Goal: Task Accomplishment & Management: Manage account settings

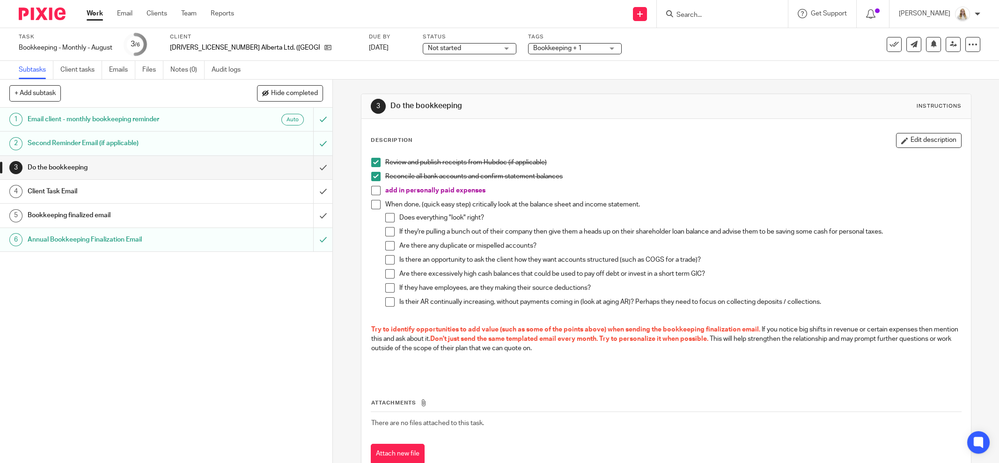
click at [641, 214] on p "Does everything "look" right?" at bounding box center [680, 217] width 562 height 9
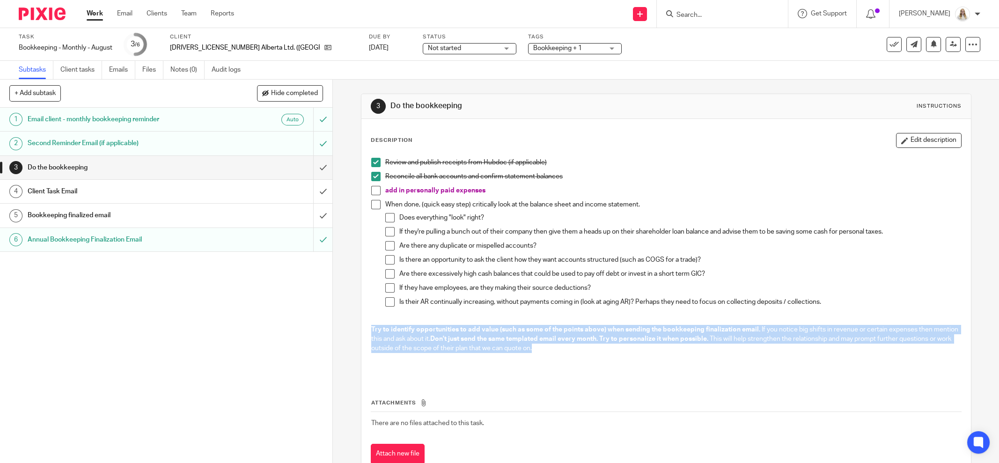
drag, startPoint x: 520, startPoint y: 344, endPoint x: 359, endPoint y: 324, distance: 162.2
click at [361, 324] on div "Description Edit description Review and publish receipts from Hubdoc (if applic…" at bounding box center [665, 298] width 609 height 359
click at [608, 346] on p "Try to identify opportunities to add value (such as some of the points above) w…" at bounding box center [666, 339] width 590 height 29
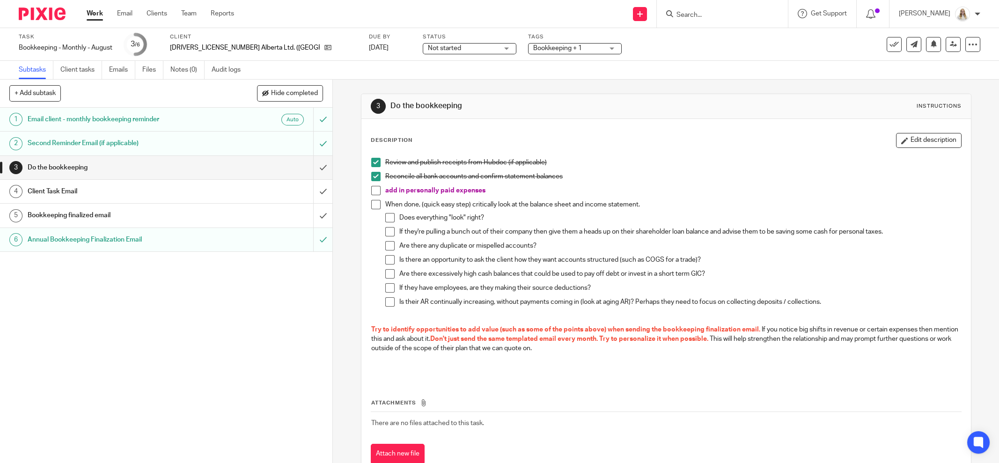
click at [601, 95] on div "3 Do the bookkeeping Instructions" at bounding box center [665, 106] width 609 height 25
drag, startPoint x: 370, startPoint y: 187, endPoint x: 354, endPoint y: 192, distance: 17.2
click at [371, 187] on span at bounding box center [375, 190] width 9 height 9
click at [309, 193] on input "submit" at bounding box center [166, 191] width 332 height 23
click at [304, 161] on input "submit" at bounding box center [166, 167] width 332 height 23
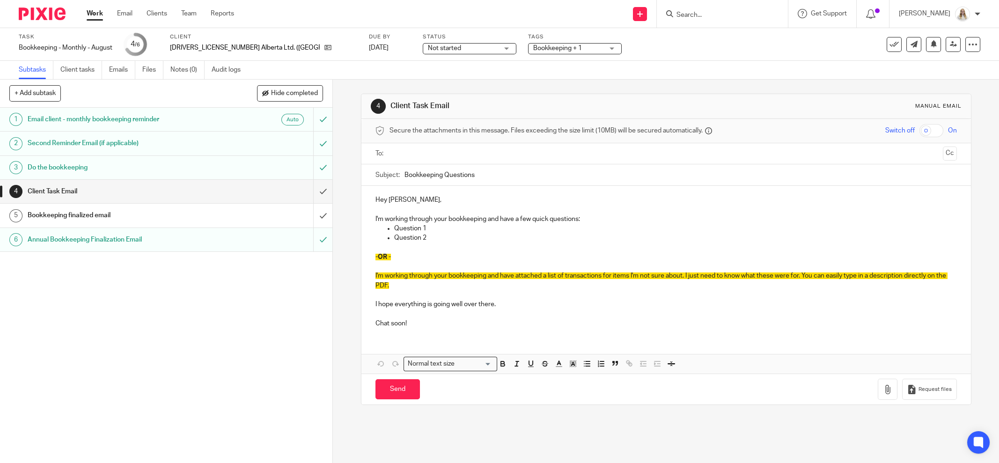
click at [564, 45] on div "Task Bookkeeping - Monthly - August Save Bookkeeping - Monthly - August 4 /6 Cl…" at bounding box center [419, 44] width 801 height 22
click at [425, 246] on p at bounding box center [665, 247] width 581 height 9
drag, startPoint x: 460, startPoint y: 304, endPoint x: 343, endPoint y: 301, distance: 117.1
click at [343, 301] on div "4 Client Task Email Manual email Secure the attachments in this message. Files …" at bounding box center [666, 271] width 666 height 383
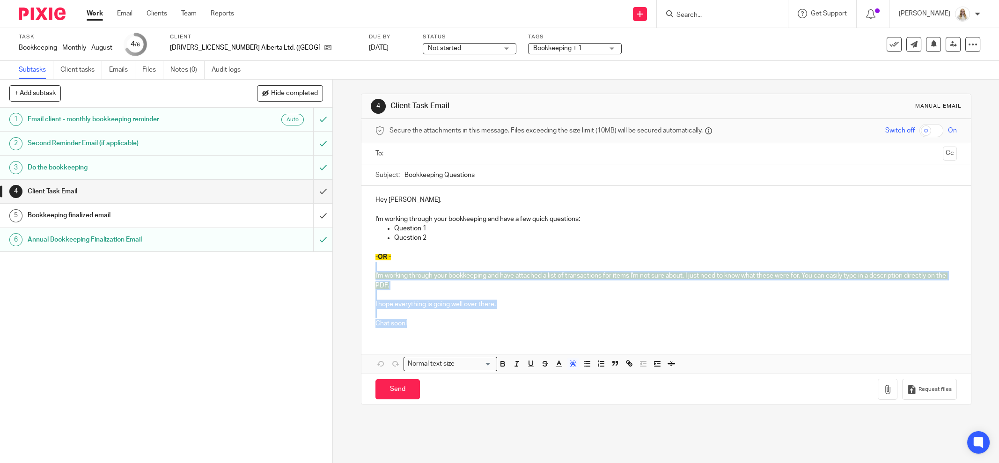
drag, startPoint x: 409, startPoint y: 323, endPoint x: 339, endPoint y: 227, distance: 118.2
click at [361, 263] on div "Hey Matt, I'm working through your bookkeeping and have a few quick questions: …" at bounding box center [665, 260] width 609 height 149
click at [312, 185] on input "submit" at bounding box center [166, 191] width 332 height 23
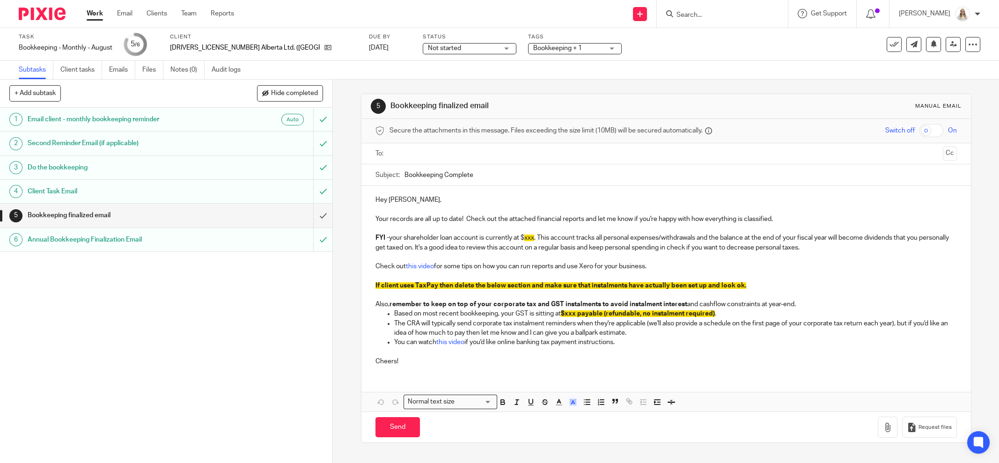
click at [528, 238] on span "xxx" at bounding box center [529, 238] width 10 height 7
click at [631, 351] on p "Cheers!" at bounding box center [665, 356] width 581 height 19
drag, startPoint x: 630, startPoint y: 344, endPoint x: 383, endPoint y: 323, distance: 248.0
click at [383, 323] on ul "Based on most recent bookkeeping, your GST is sitting at $xxx payable (refundab…" at bounding box center [665, 328] width 581 height 38
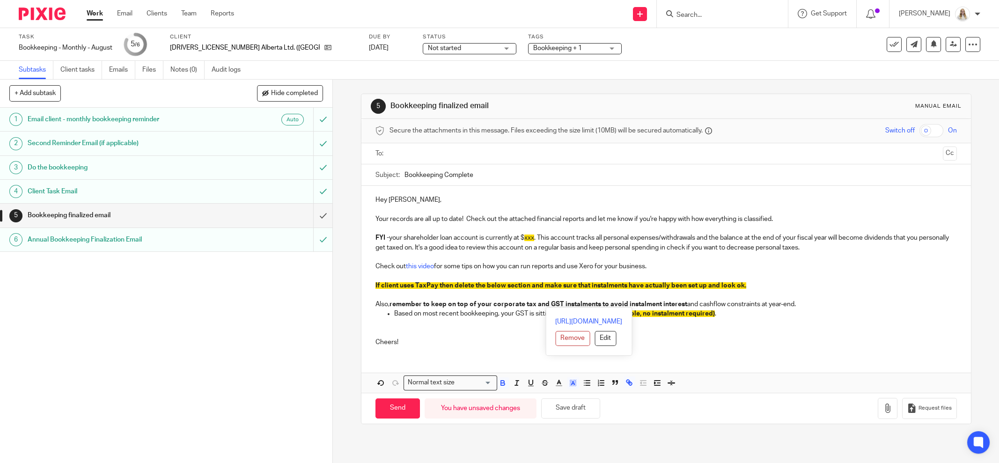
drag, startPoint x: 806, startPoint y: 300, endPoint x: 364, endPoint y: 228, distance: 448.1
click at [364, 228] on div "Hey Matt, Your records are all up to date! Check out the attached financial rep…" at bounding box center [665, 270] width 609 height 168
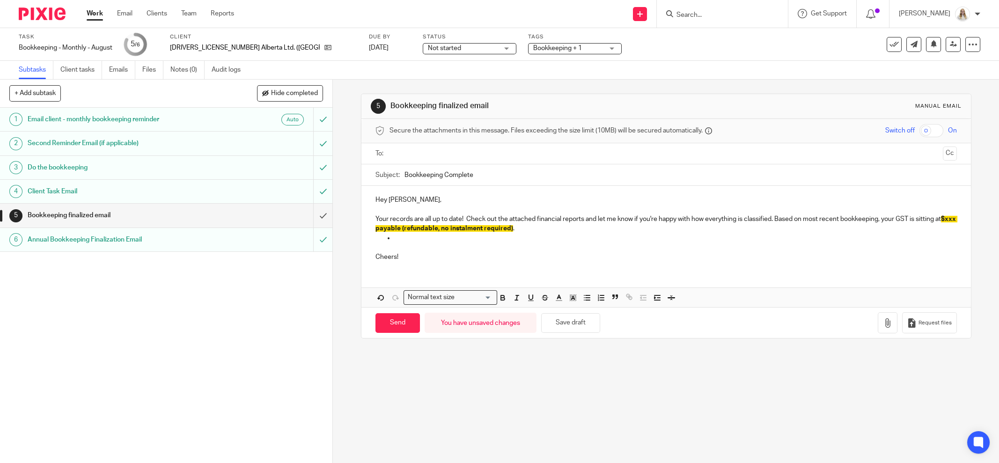
click at [412, 231] on p "Your records are all up to date! Check out the attached financial reports and l…" at bounding box center [665, 223] width 581 height 19
click at [413, 237] on p at bounding box center [675, 237] width 563 height 9
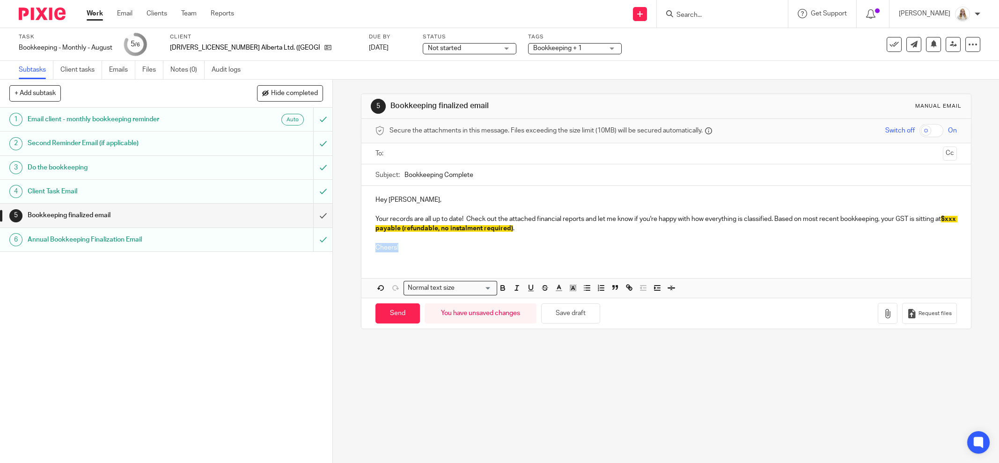
drag, startPoint x: 411, startPoint y: 247, endPoint x: 359, endPoint y: 248, distance: 52.9
click at [361, 248] on div "Hey Matt, Your records are all up to date! Check out the attached financial rep…" at bounding box center [665, 222] width 609 height 73
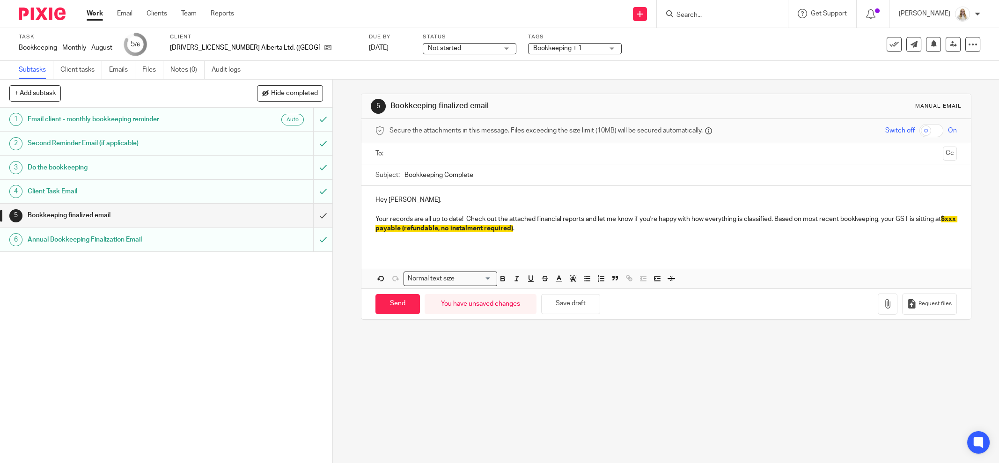
drag, startPoint x: 522, startPoint y: 327, endPoint x: 527, endPoint y: 318, distance: 10.3
click at [523, 325] on div "5 Bookkeeping finalized email Manual email Secure the attachments in this messa…" at bounding box center [666, 207] width 610 height 254
click at [553, 299] on button "Save draft" at bounding box center [570, 304] width 59 height 20
click at [404, 173] on input "Bookkeeping Complete" at bounding box center [680, 174] width 552 height 21
type input "August Bookkeeping Complete"
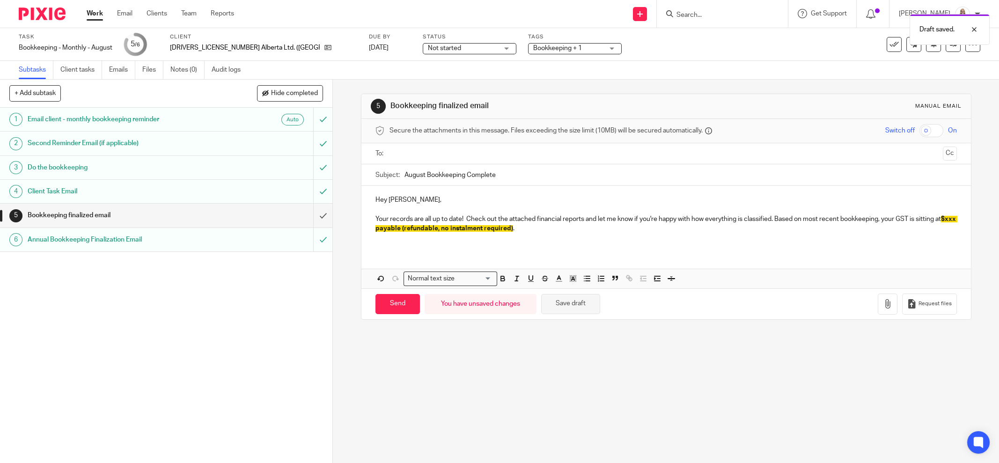
click at [571, 307] on button "Save draft" at bounding box center [570, 304] width 59 height 20
click at [569, 410] on div "5 Bookkeeping finalized email Manual email Secure the attachments in this messa…" at bounding box center [666, 271] width 666 height 383
drag, startPoint x: 541, startPoint y: 231, endPoint x: 371, endPoint y: 187, distance: 175.5
click at [369, 187] on div "Hey Matt, Your records are all up to date! Check out the attached financial rep…" at bounding box center [665, 218] width 609 height 64
copy div "Hey Matt, Your records are all up to date! Check out the attached financial rep…"
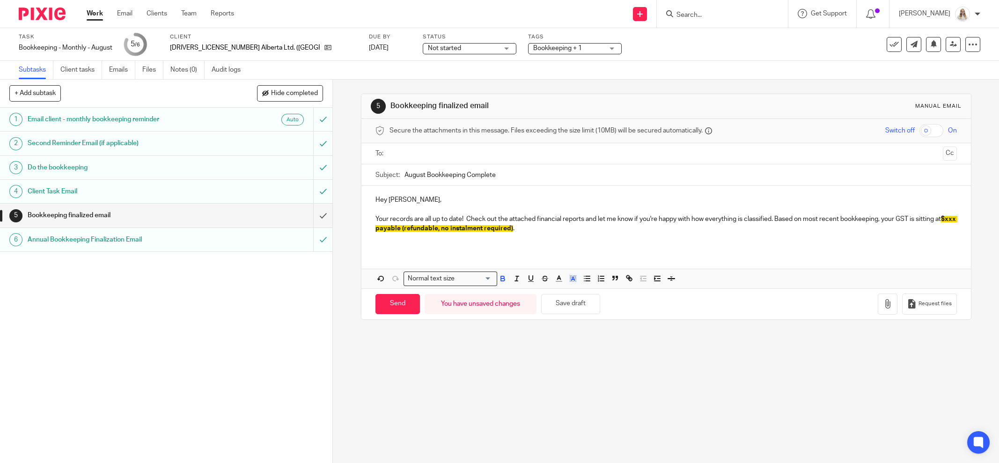
click at [608, 375] on div "5 Bookkeeping finalized email Manual email Secure the attachments in this messa…" at bounding box center [666, 271] width 666 height 383
click at [579, 301] on button "Save draft" at bounding box center [570, 304] width 59 height 20
click at [308, 215] on input "submit" at bounding box center [166, 215] width 332 height 23
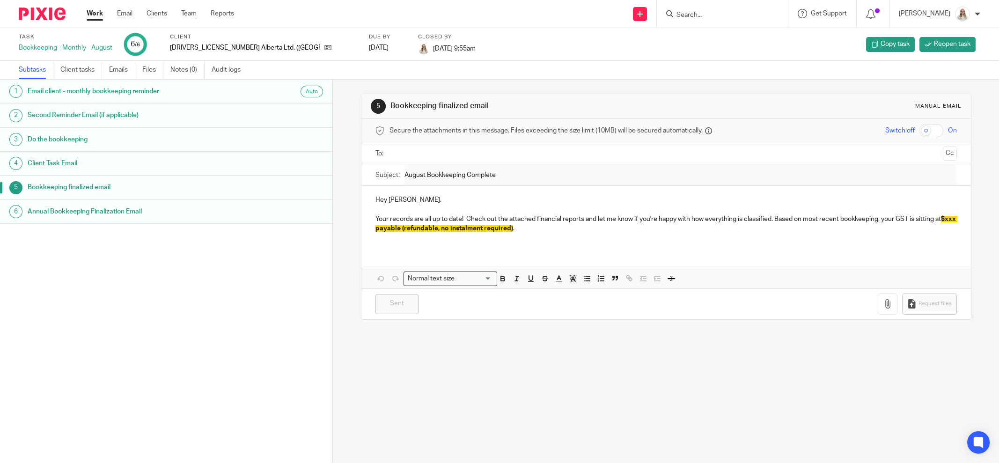
click at [225, 312] on div "1 Email client - monthly bookkeeping reminder Auto 2 Second Reminder Email (if …" at bounding box center [166, 257] width 332 height 355
click at [310, 184] on div "Bookkeeping finalized email" at bounding box center [176, 187] width 296 height 14
click at [595, 337] on div "5 Bookkeeping finalized email Manual email Secure the attachments in this messa…" at bounding box center [666, 271] width 666 height 383
click at [93, 18] on link "Work" at bounding box center [95, 13] width 16 height 9
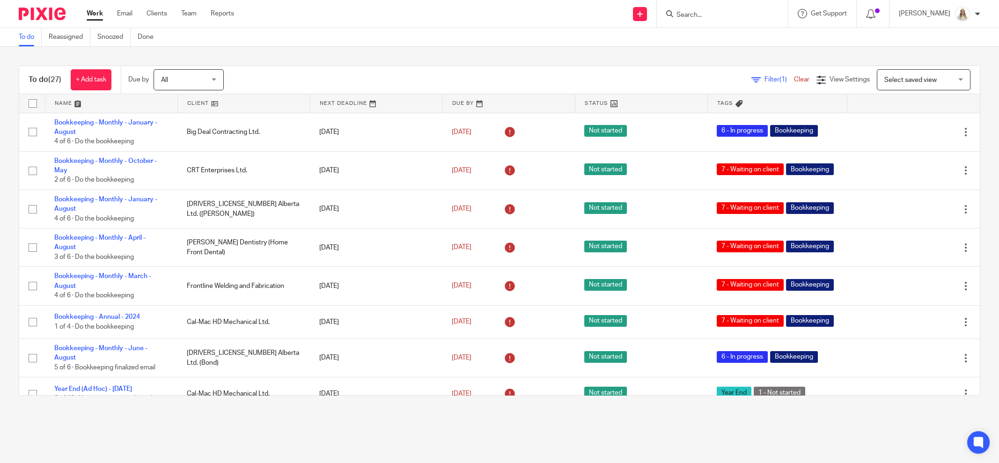
click at [76, 102] on link at bounding box center [111, 103] width 132 height 19
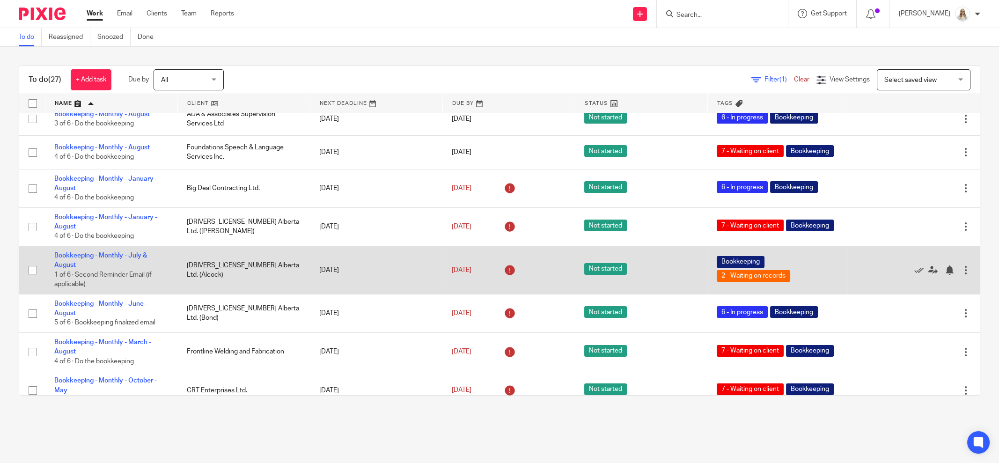
scroll to position [409, 0]
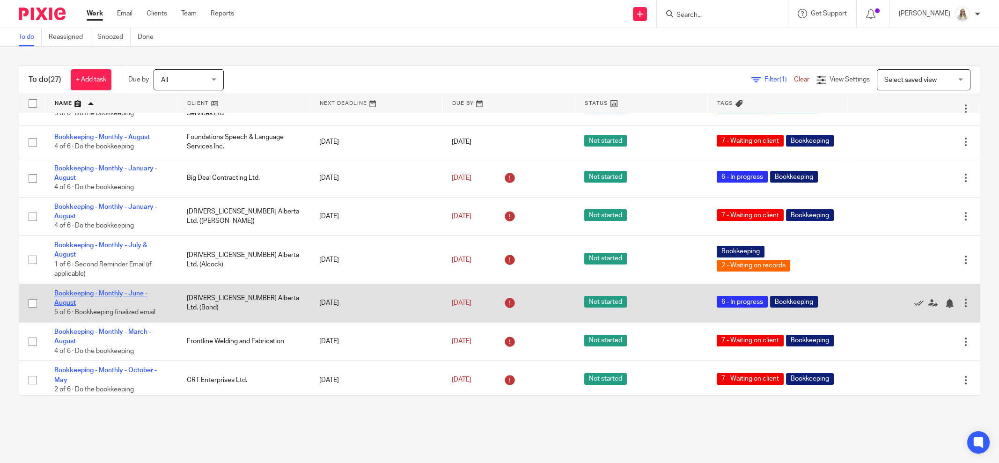
click at [117, 306] on link "Bookkeeping - Monthly - June -August" at bounding box center [100, 298] width 93 height 16
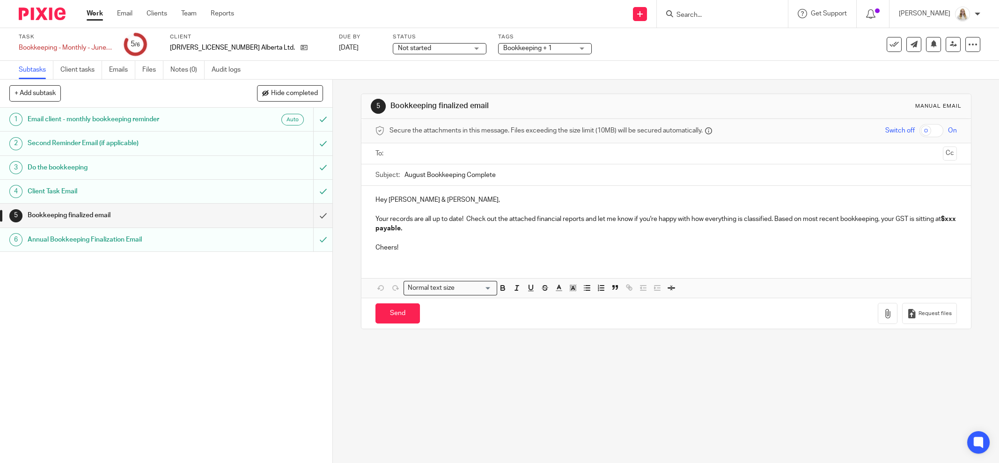
drag, startPoint x: 426, startPoint y: 225, endPoint x: 627, endPoint y: 220, distance: 200.9
click at [425, 225] on p "Your records are all up to date! Check out the attached financial reports and l…" at bounding box center [665, 223] width 581 height 19
click at [444, 241] on p "Cheers!" at bounding box center [665, 242] width 581 height 19
click at [422, 239] on p "Cheers!" at bounding box center [665, 242] width 581 height 19
drag, startPoint x: 391, startPoint y: 227, endPoint x: 383, endPoint y: 227, distance: 8.4
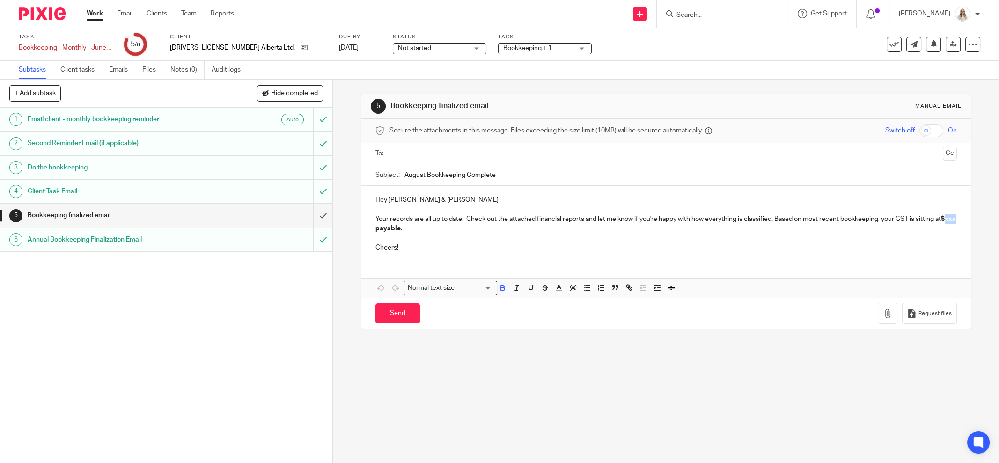
click at [383, 227] on strong "$xxx payable." at bounding box center [666, 224] width 582 height 16
drag, startPoint x: 648, startPoint y: 391, endPoint x: 638, endPoint y: 381, distance: 14.2
click at [641, 385] on div "5 Bookkeeping finalized email Manual email Secure the attachments in this messa…" at bounding box center [666, 271] width 666 height 383
click at [569, 303] on button "Save draft" at bounding box center [570, 313] width 59 height 20
drag, startPoint x: 432, startPoint y: 226, endPoint x: 400, endPoint y: 223, distance: 31.4
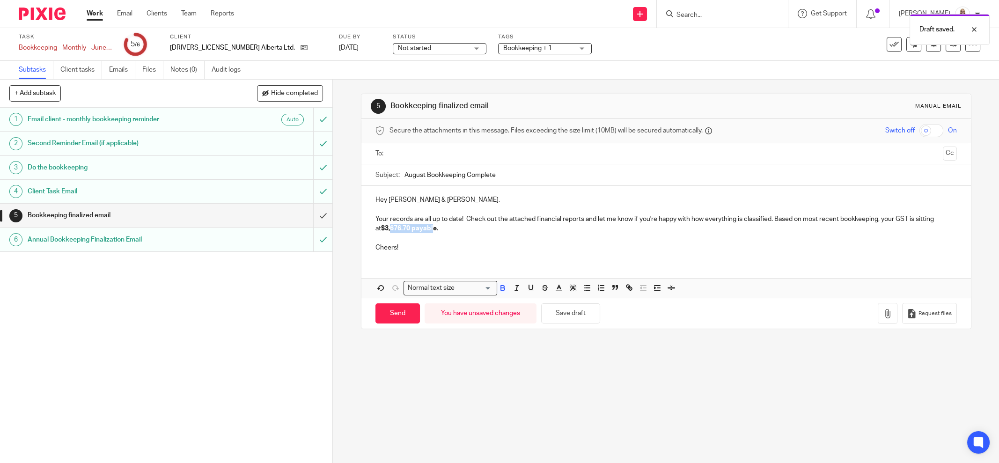
click at [389, 226] on strong "$3,676.70 payable." at bounding box center [409, 228] width 57 height 7
click at [427, 223] on p "Your records are all up to date! Check out the attached financial reports and l…" at bounding box center [665, 223] width 581 height 19
drag, startPoint x: 445, startPoint y: 224, endPoint x: 379, endPoint y: 226, distance: 66.0
click at [379, 226] on p "Your records are all up to date! Check out the attached financial reports and l…" at bounding box center [665, 223] width 581 height 19
click at [498, 287] on icon "button" at bounding box center [502, 288] width 8 height 8
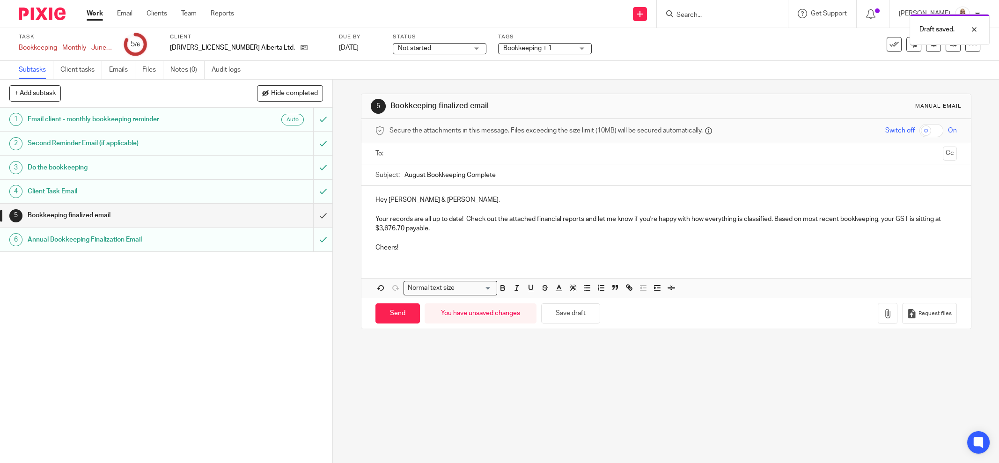
click at [496, 248] on p "Cheers!" at bounding box center [665, 242] width 581 height 19
click at [477, 232] on p "Your records are all up to date! Check out the attached financial reports and l…" at bounding box center [665, 223] width 581 height 19
click at [482, 222] on p "Your records are all up to date! Check out the attached financial reports and l…" at bounding box center [665, 223] width 581 height 19
click at [730, 218] on p "Your records are all up to date! Check out the attached financial reports and l…" at bounding box center [665, 223] width 581 height 19
click at [770, 217] on p "Your records are all up to date! Check out the attached financial reports and l…" at bounding box center [665, 223] width 581 height 19
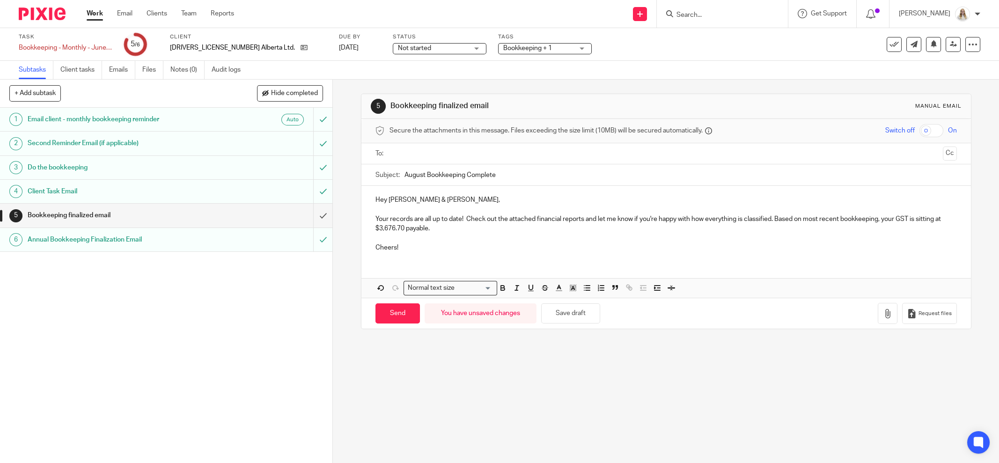
click at [776, 218] on p "Your records are all up to date! Check out the attached financial reports and l…" at bounding box center [665, 223] width 581 height 19
click at [770, 219] on p "Your records are all up to date! Check out the attached financial reports and l…" at bounding box center [665, 223] width 581 height 19
drag, startPoint x: 905, startPoint y: 217, endPoint x: 913, endPoint y: 216, distance: 7.5
click at [916, 215] on p "Your records are all up to date! Check out the attached financial reports and l…" at bounding box center [665, 223] width 581 height 19
click at [901, 217] on p "Your records are all up to date! Check out the attached financial reports and l…" at bounding box center [665, 223] width 581 height 19
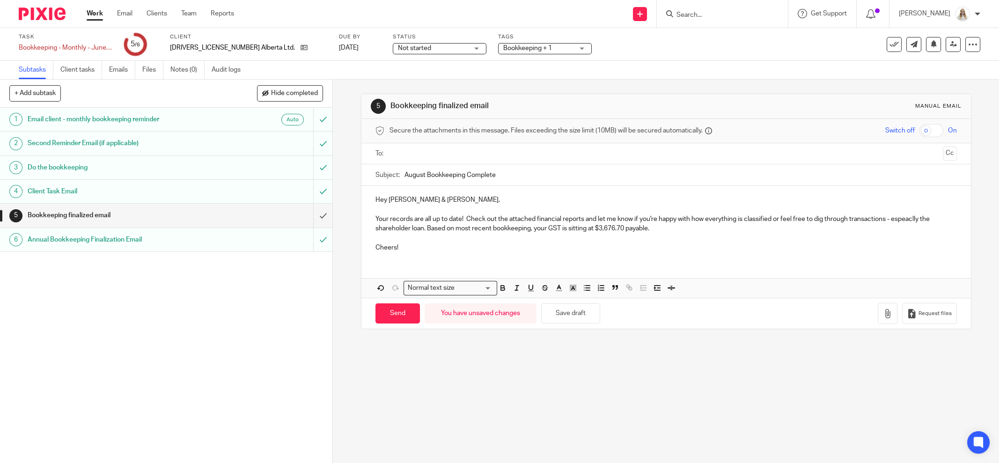
click at [896, 217] on p "Your records are all up to date! Check out the attached financial reports and l…" at bounding box center [665, 223] width 581 height 19
drag, startPoint x: 896, startPoint y: 227, endPoint x: 891, endPoint y: 215, distance: 12.8
click at [896, 222] on p "Your records are all up to date! Check out the attached financial reports and l…" at bounding box center [665, 223] width 581 height 19
click at [887, 217] on p "Your records are all up to date! Check out the attached financial reports and l…" at bounding box center [665, 223] width 581 height 19
click at [880, 217] on p "Your records are all up to date! Check out the attached financial reports and l…" at bounding box center [665, 223] width 581 height 19
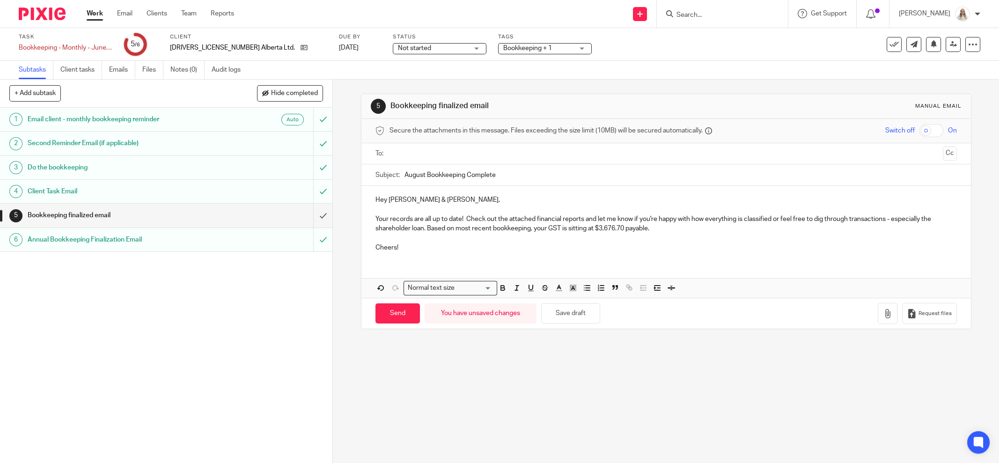
click at [893, 217] on p "Your records are all up to date! Check out the attached financial reports and l…" at bounding box center [665, 223] width 581 height 19
click at [850, 227] on p "Your records are all up to date! Check out the attached financial reports and l…" at bounding box center [665, 223] width 581 height 19
click at [919, 217] on p "Your records are all up to date! Check out the attached financial reports and l…" at bounding box center [665, 223] width 581 height 19
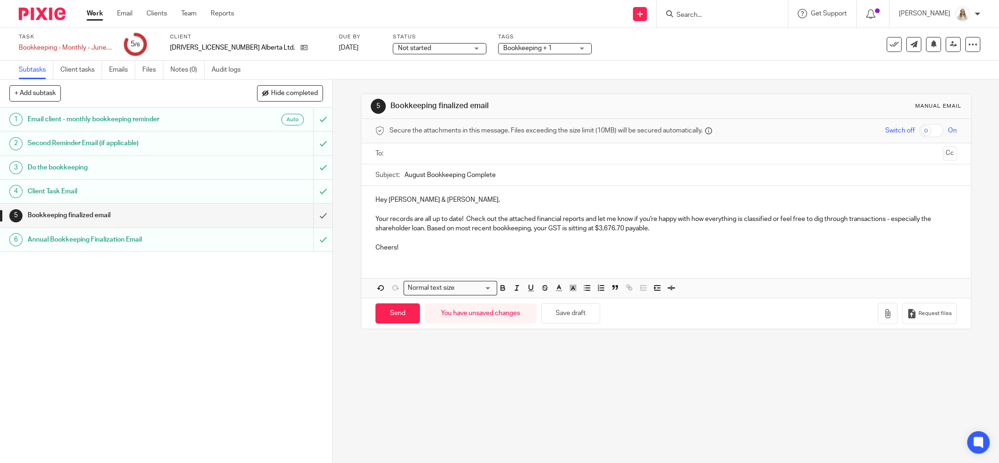
drag, startPoint x: 560, startPoint y: 358, endPoint x: 562, endPoint y: 331, distance: 26.2
click at [560, 357] on div "5 Bookkeeping finalized email Manual email Secure the attachments in this messa…" at bounding box center [666, 271] width 666 height 383
click at [564, 316] on button "Save draft" at bounding box center [570, 313] width 59 height 20
drag, startPoint x: 387, startPoint y: 247, endPoint x: 363, endPoint y: 247, distance: 23.4
click at [364, 247] on div "Hey Justin & Amanda, Your records are all up to date! Check out the attached fi…" at bounding box center [665, 222] width 609 height 73
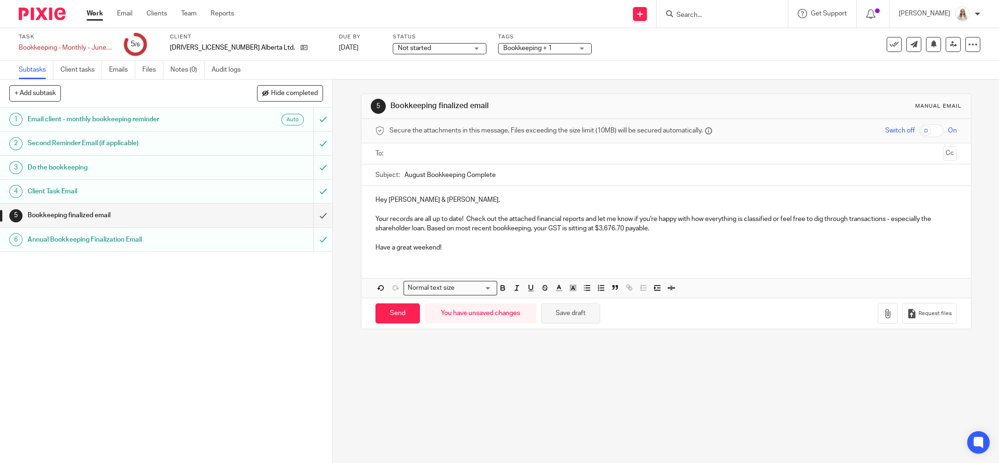
click at [560, 309] on button "Save draft" at bounding box center [570, 313] width 59 height 20
click at [476, 228] on p "Your records are all up to date! Check out the attached financial reports and l…" at bounding box center [665, 223] width 581 height 19
click at [418, 221] on p "Your records are all up to date! Check out the attached financial reports and l…" at bounding box center [665, 223] width 581 height 19
click at [460, 218] on p "Your records are all up to date! Check out the attached financial reports and l…" at bounding box center [665, 223] width 581 height 19
click at [679, 236] on p "Have a great weekend!" at bounding box center [665, 242] width 581 height 19
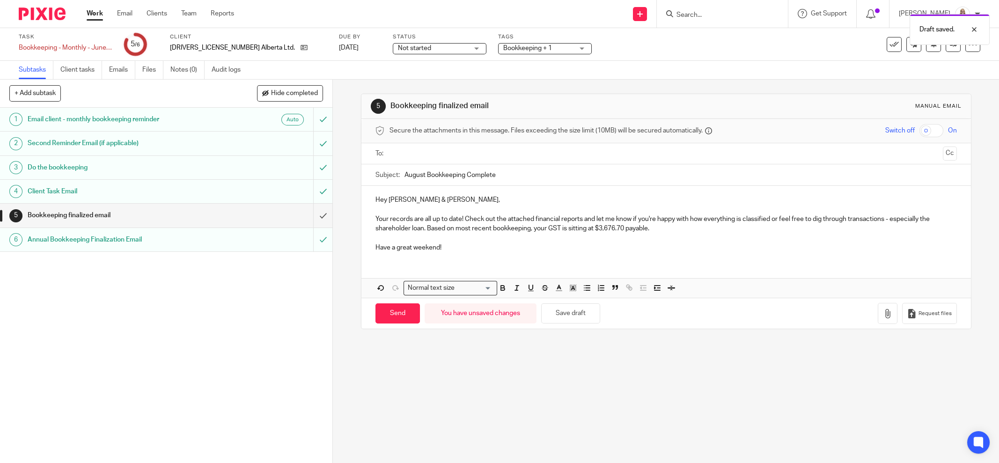
click at [696, 219] on p "Your records are all up to date! Check out the attached financial reports and l…" at bounding box center [665, 223] width 581 height 19
click at [698, 218] on p "Your records are all up to date! Check out the attached financial reports and l…" at bounding box center [665, 223] width 581 height 19
drag, startPoint x: 740, startPoint y: 216, endPoint x: 703, endPoint y: 220, distance: 37.1
click at [703, 220] on p "Your records are all up to date! Check out the attached financial reports and l…" at bounding box center [665, 223] width 581 height 19
click at [756, 212] on p at bounding box center [665, 209] width 581 height 9
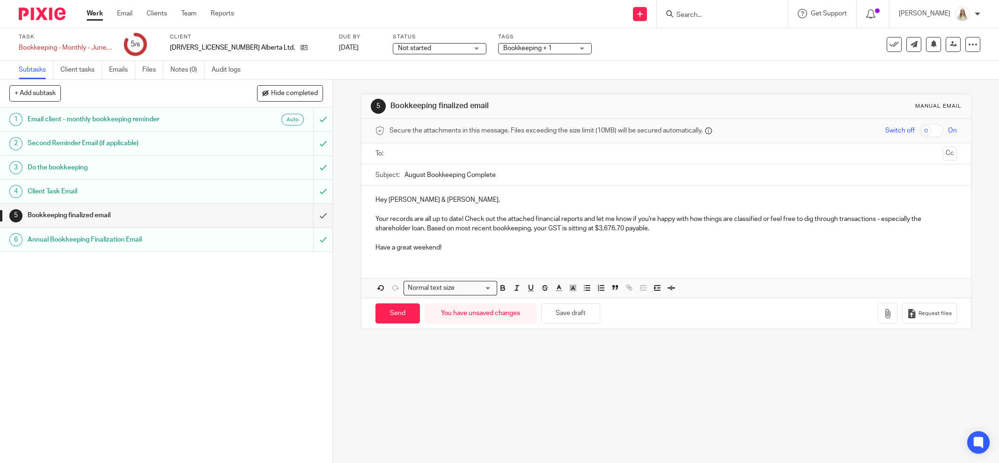
click at [762, 217] on p "Your records are all up to date! Check out the attached financial reports and l…" at bounding box center [665, 223] width 581 height 19
drag, startPoint x: 761, startPoint y: 240, endPoint x: 717, endPoint y: 242, distance: 44.0
click at [760, 240] on p "Have a great weekend!" at bounding box center [665, 242] width 581 height 19
click at [484, 231] on p "Your records are all up to date! Check out the attached financial reports and l…" at bounding box center [665, 223] width 581 height 19
click at [668, 227] on p "Your records are all up to date! Check out the attached financial reports and l…" at bounding box center [665, 223] width 581 height 19
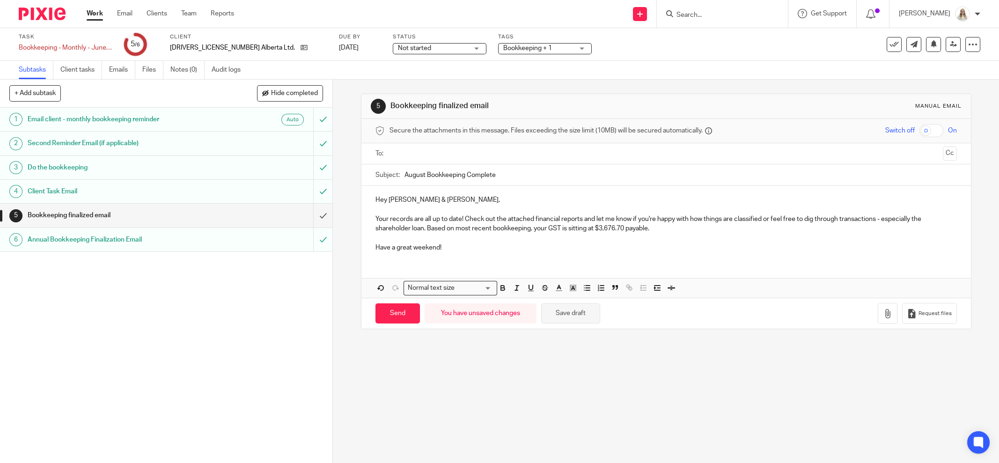
click at [559, 315] on button "Save draft" at bounding box center [570, 313] width 59 height 20
click at [423, 226] on p "Your records are all up to date! Check out the attached financial reports and l…" at bounding box center [665, 223] width 581 height 19
click at [566, 306] on button "Save draft" at bounding box center [570, 313] width 59 height 20
click at [572, 303] on button "Save draft" at bounding box center [570, 313] width 59 height 20
click at [559, 316] on button "Save draft" at bounding box center [570, 313] width 59 height 20
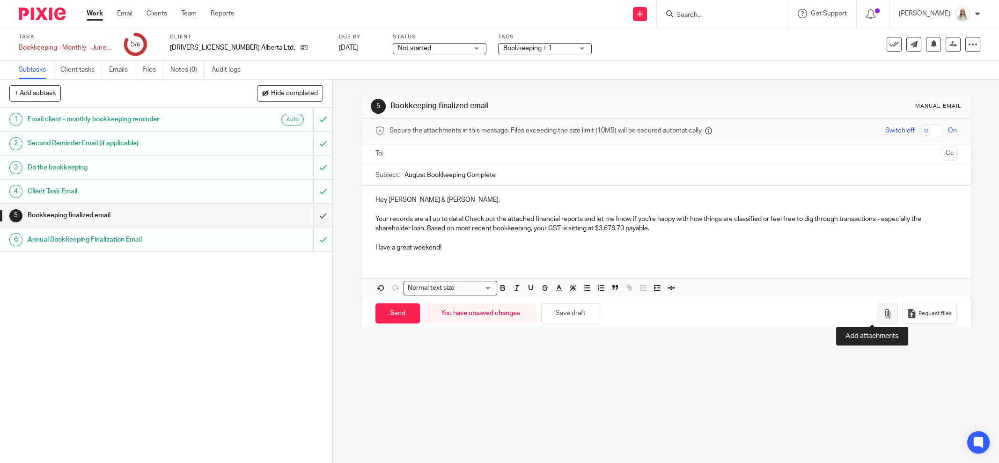
click at [878, 317] on button "button" at bounding box center [888, 313] width 20 height 21
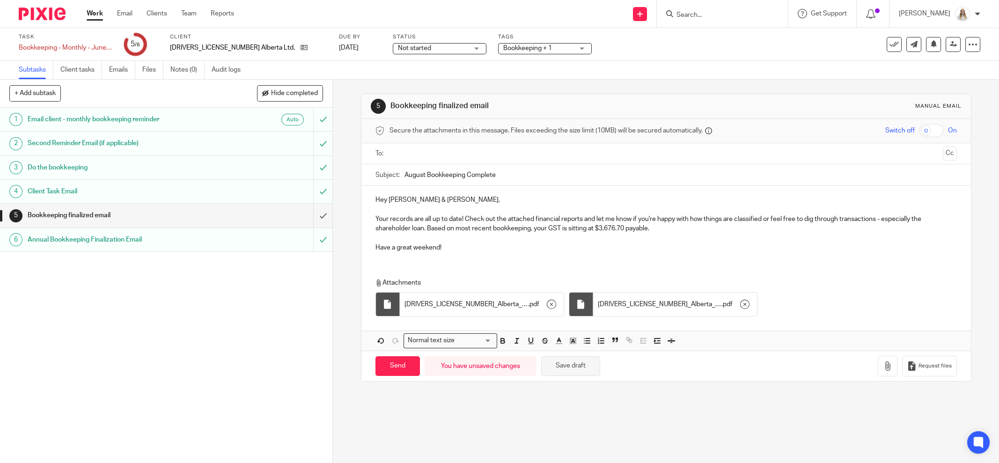
click at [551, 363] on button "Save draft" at bounding box center [570, 366] width 59 height 20
click at [665, 226] on p "Your records are all up to date! Check out the attached financial reports and l…" at bounding box center [665, 223] width 581 height 19
click at [679, 227] on p "Your records are all up to date! Check out the attached financial reports and l…" at bounding box center [665, 223] width 581 height 19
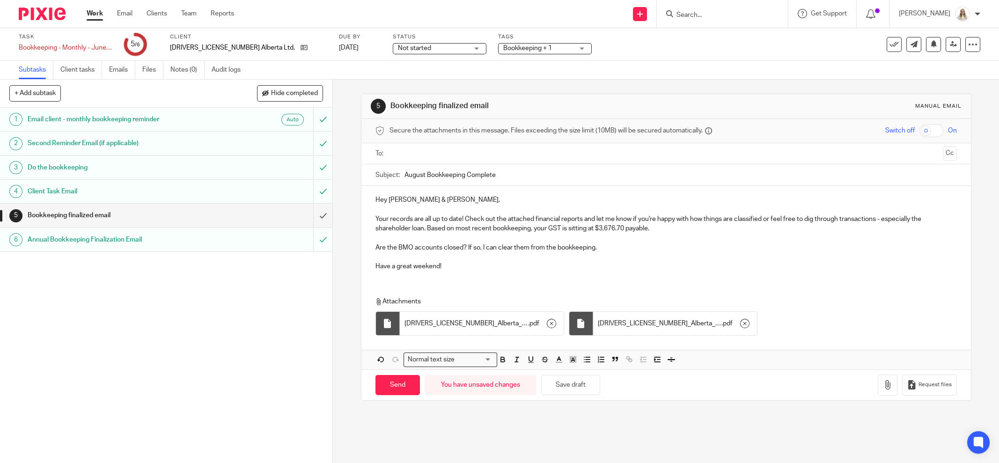
click at [504, 241] on p at bounding box center [665, 237] width 581 height 9
click at [506, 243] on p "Are the BMO accounts closed? If so, I can clear them from the bookkeeping." at bounding box center [665, 247] width 581 height 9
click at [519, 244] on p "Are the BMO accounts closed? If so, I can clear them from the bookkeeping." at bounding box center [665, 247] width 581 height 9
click at [661, 247] on p "Are the BMO accounts closed? If so, I can clear the small amounts from the book…" at bounding box center [665, 247] width 581 height 9
click at [567, 386] on button "Save draft" at bounding box center [570, 385] width 59 height 20
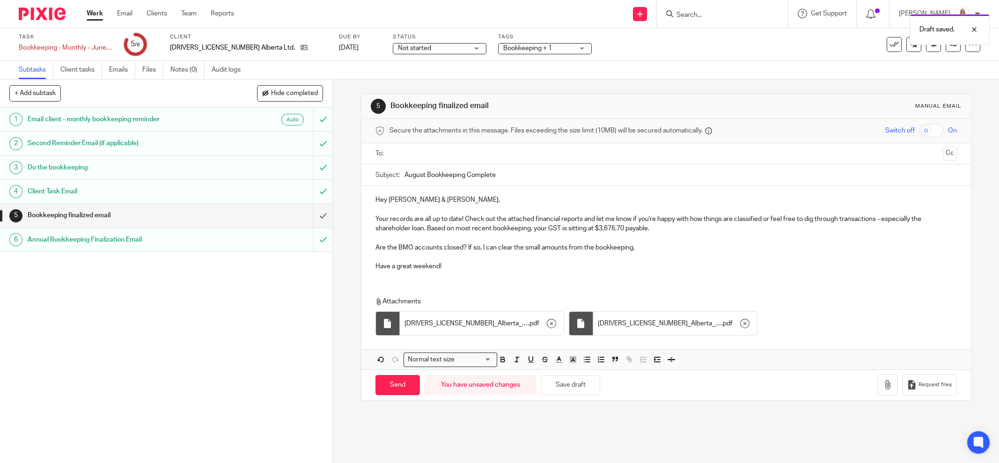
drag, startPoint x: 668, startPoint y: 252, endPoint x: 656, endPoint y: 252, distance: 12.6
click at [668, 252] on p "Have a great weekend!" at bounding box center [665, 261] width 581 height 19
click at [564, 248] on p "Are the BMO accounts closed? If so, I can clear the small amounts from the book…" at bounding box center [665, 247] width 581 height 9
drag, startPoint x: 564, startPoint y: 247, endPoint x: 520, endPoint y: 245, distance: 43.1
click at [520, 245] on p "Are the BMO accounts closed? If so, I can clear the small amounts from the book…" at bounding box center [665, 247] width 581 height 9
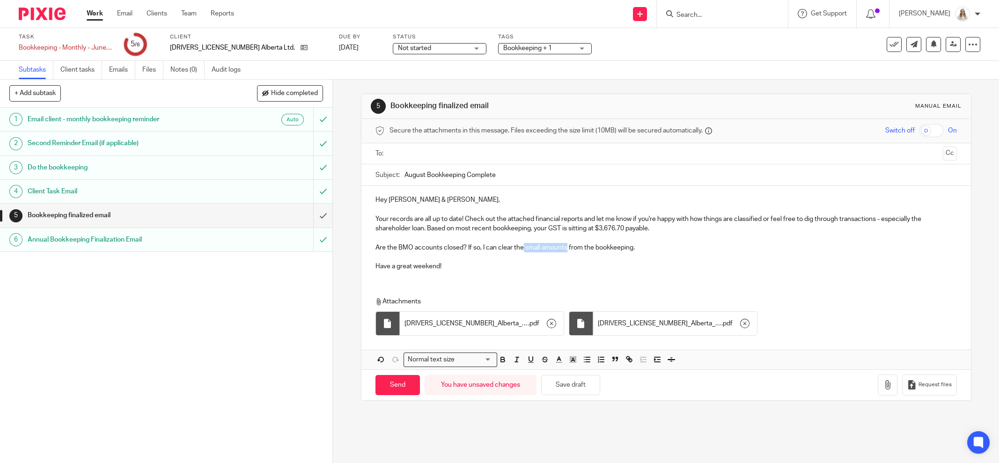
click at [660, 250] on p "Are the BMO accounts closed? If so, I can clear the small amounts from the book…" at bounding box center [665, 247] width 581 height 9
click at [443, 246] on p "Are the BMO accounts closed? If so, I can clear the small amounts from the book…" at bounding box center [665, 247] width 581 height 9
click at [410, 243] on p "Are the BMO accounts closed? If so, I can clear the small amounts from the book…" at bounding box center [665, 247] width 581 height 9
click at [419, 245] on p "Are the BMO chqing & saving accounts closed? If so, I can clear the small amoun…" at bounding box center [665, 247] width 581 height 9
click at [417, 245] on p "Are the BMO chqing & saving accounts closed? If so, I can clear the small amoun…" at bounding box center [665, 247] width 581 height 9
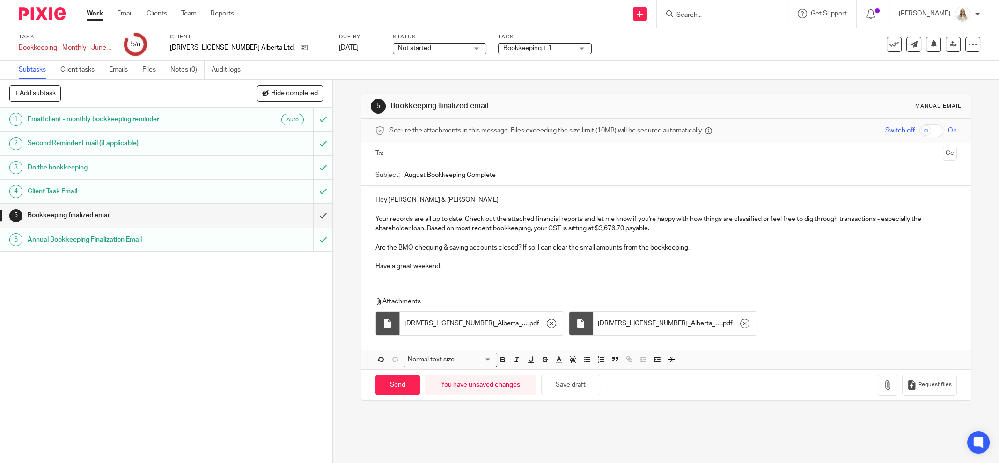
drag, startPoint x: 455, startPoint y: 243, endPoint x: 474, endPoint y: 249, distance: 19.8
click at [457, 243] on p "Are the BMO chequing & saving accounts closed? If so, I can clear the small amo…" at bounding box center [665, 247] width 581 height 9
click at [486, 250] on p "Are the BMO chequing & saving accounts closed? If so, I can clear the small amo…" at bounding box center [665, 247] width 581 height 9
click at [542, 244] on p "Are the BMO chequing & saving accounts closed? If so, I can clear the small amo…" at bounding box center [665, 247] width 581 height 9
click at [663, 240] on p at bounding box center [665, 237] width 581 height 9
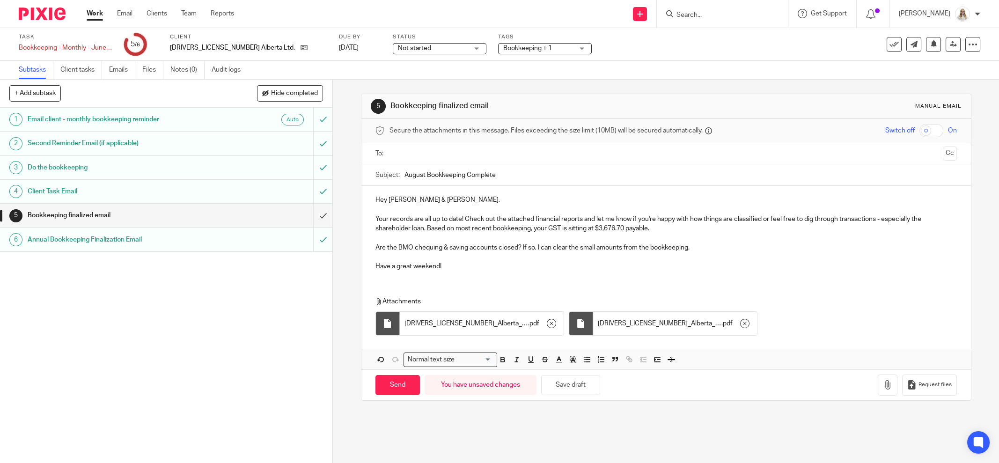
click at [575, 245] on p "Are the BMO chequing & saving accounts closed? If so, I can clear the small amo…" at bounding box center [665, 247] width 581 height 9
click at [525, 261] on p "Have a great weekend!" at bounding box center [665, 261] width 581 height 19
click at [572, 378] on button "Save draft" at bounding box center [570, 385] width 59 height 20
click at [466, 153] on input "text" at bounding box center [666, 153] width 546 height 11
click at [519, 146] on input "text" at bounding box center [725, 155] width 426 height 18
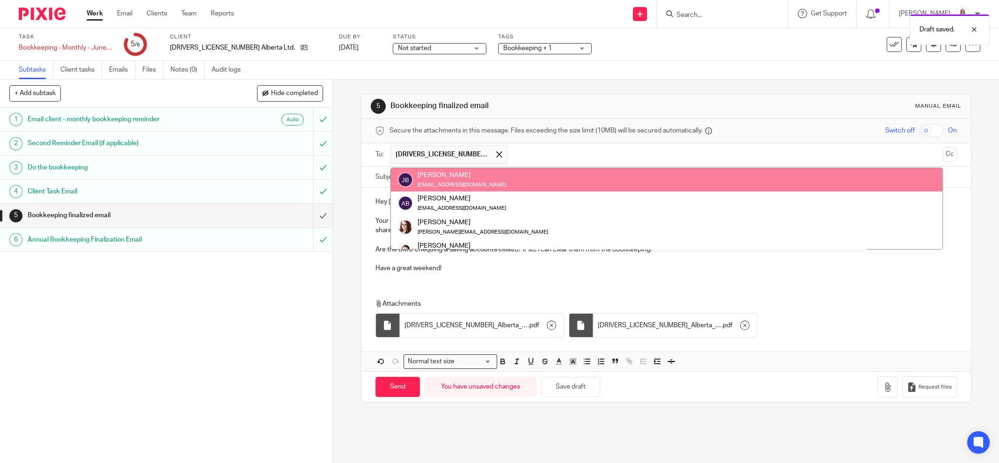
click at [523, 152] on input "text" at bounding box center [725, 155] width 426 height 18
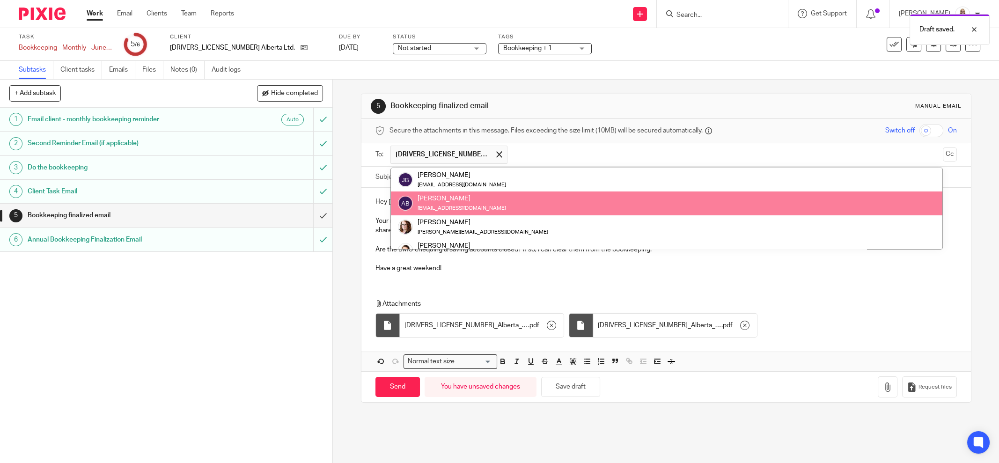
drag, startPoint x: 449, startPoint y: 201, endPoint x: 460, endPoint y: 200, distance: 10.8
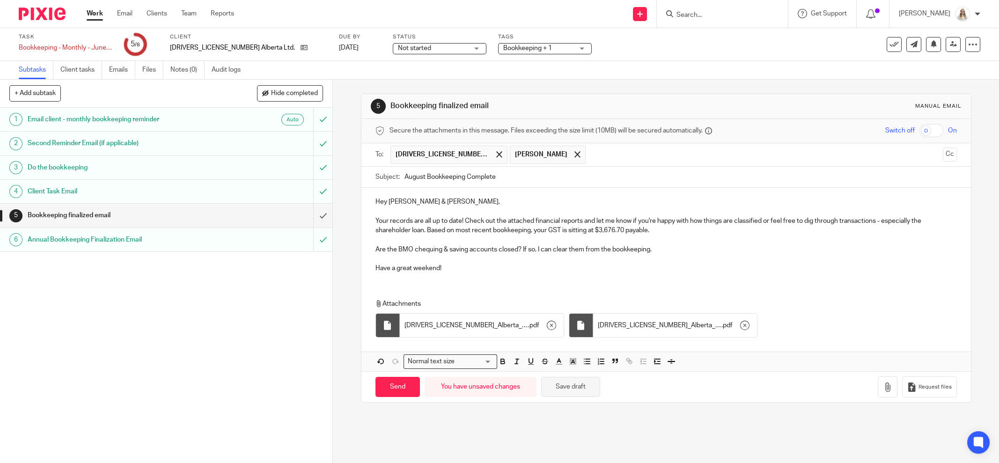
click at [572, 384] on button "Save draft" at bounding box center [570, 387] width 59 height 20
click at [402, 381] on input "Send" at bounding box center [397, 387] width 44 height 20
type input "Sent"
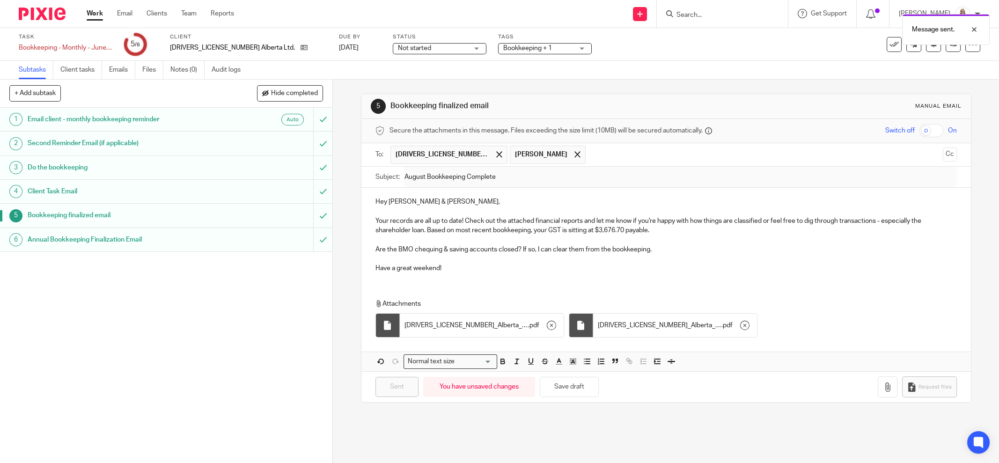
click at [101, 11] on link "Work" at bounding box center [95, 13] width 16 height 9
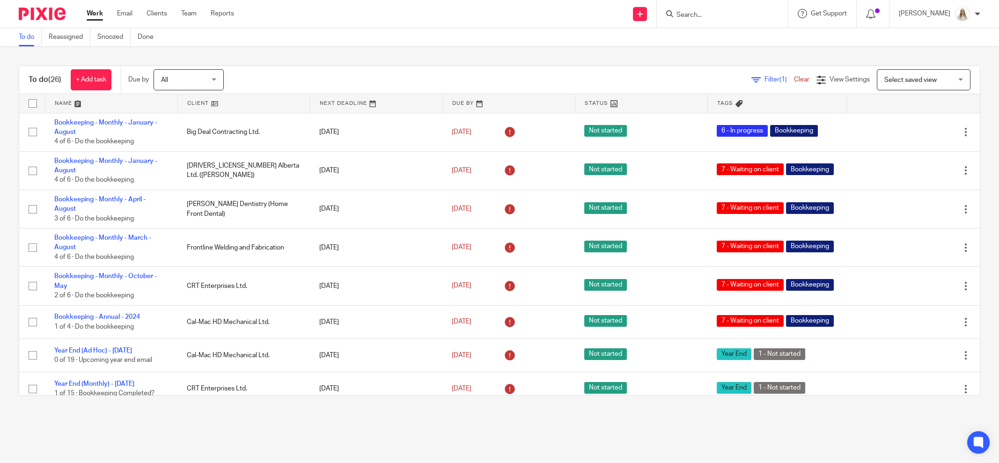
click at [76, 105] on link at bounding box center [111, 103] width 132 height 19
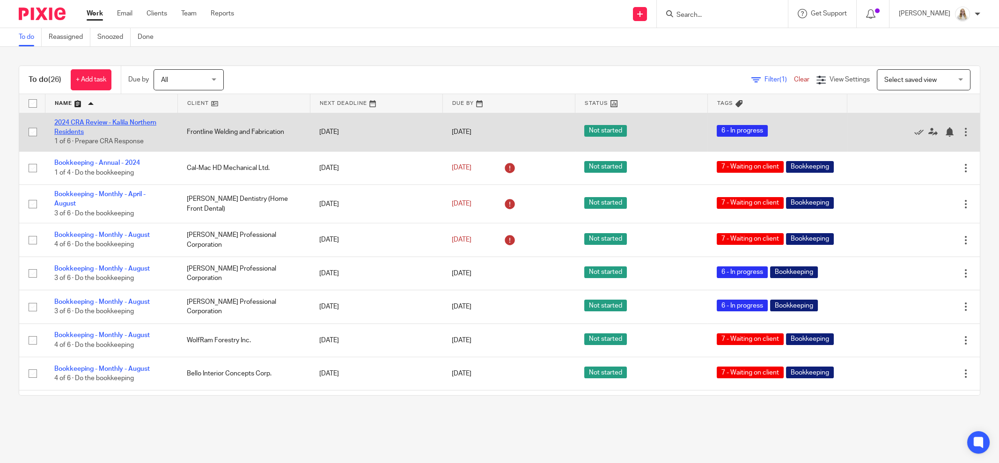
click at [130, 123] on link "2024 CRA Review - Kalila Northern Residents" at bounding box center [105, 127] width 102 height 16
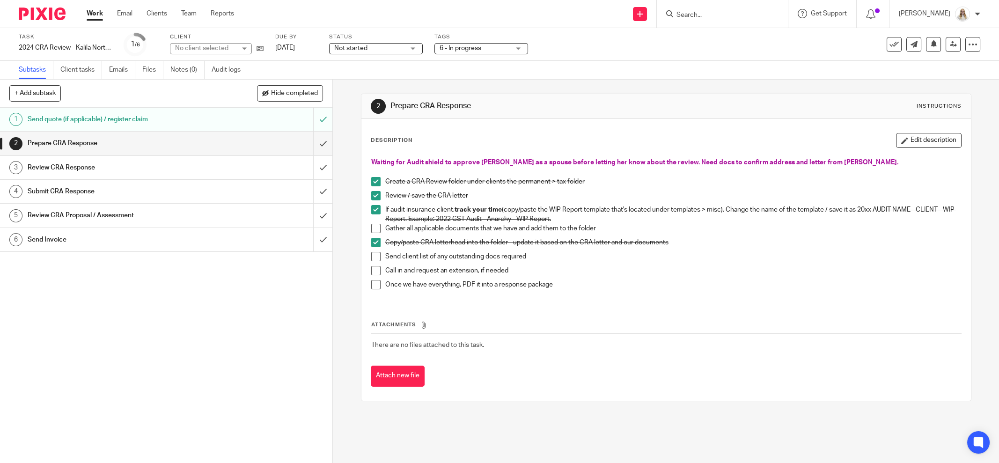
click at [467, 52] on span "6 - In progress" at bounding box center [475, 49] width 70 height 10
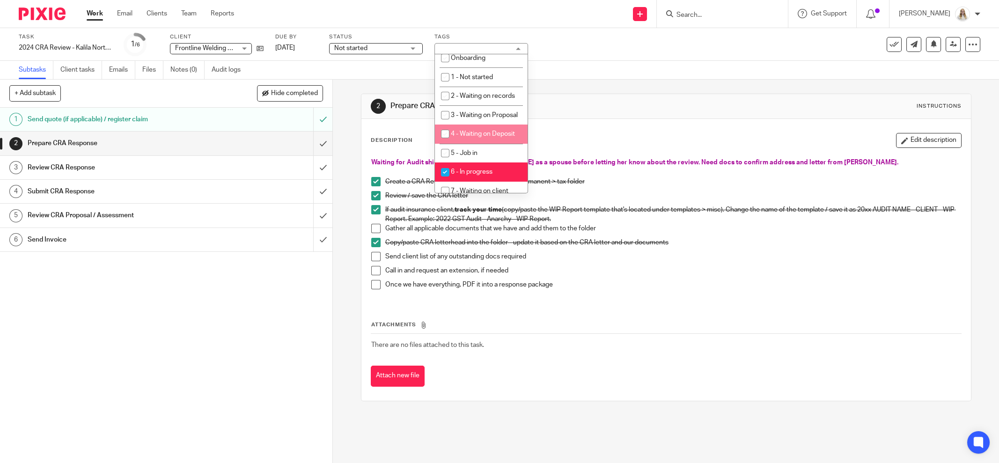
scroll to position [351, 0]
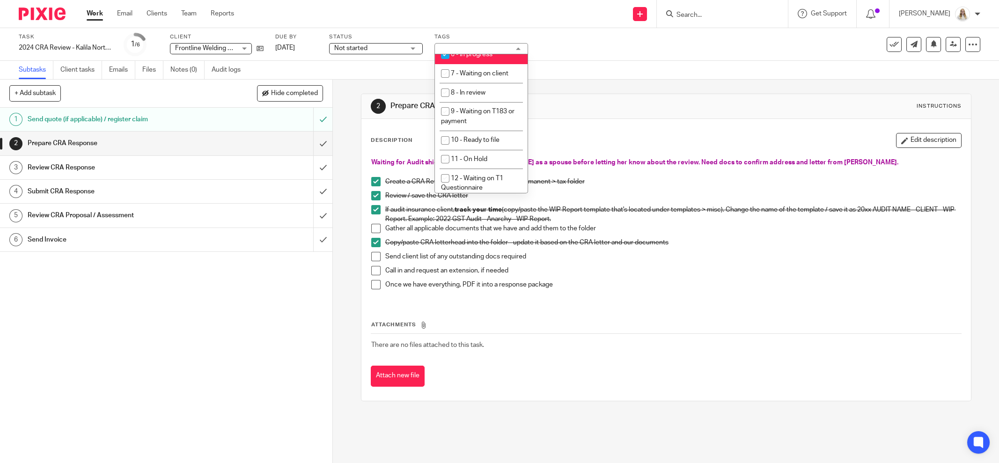
click at [473, 58] on span "6 - In progress" at bounding box center [472, 54] width 42 height 7
checkbox input "false"
drag, startPoint x: 476, startPoint y: 68, endPoint x: 581, endPoint y: 62, distance: 105.0
click at [476, 45] on li "5 - Job in" at bounding box center [481, 35] width 93 height 19
checkbox input "true"
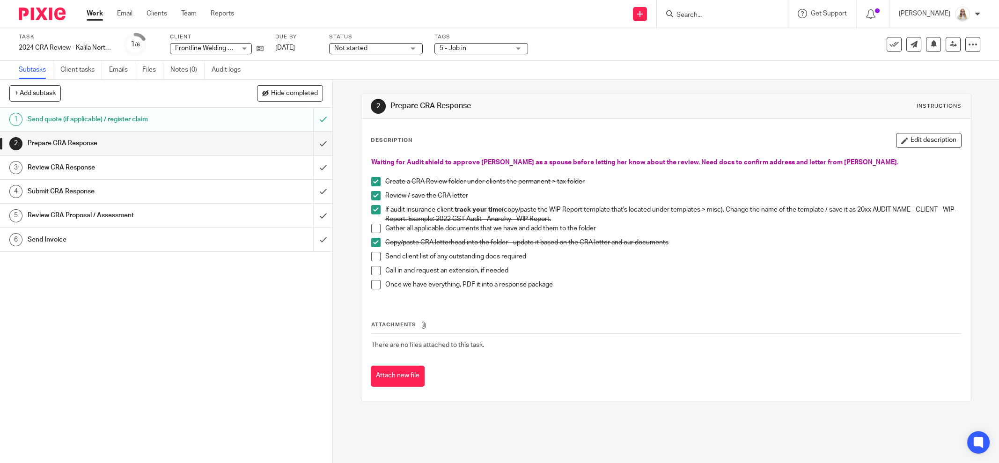
drag, startPoint x: 598, startPoint y: 62, endPoint x: 593, endPoint y: 59, distance: 5.7
click at [596, 62] on div "Subtasks Client tasks Emails Files Notes (0) Audit logs" at bounding box center [499, 70] width 999 height 19
click at [97, 14] on link "Work" at bounding box center [95, 13] width 16 height 9
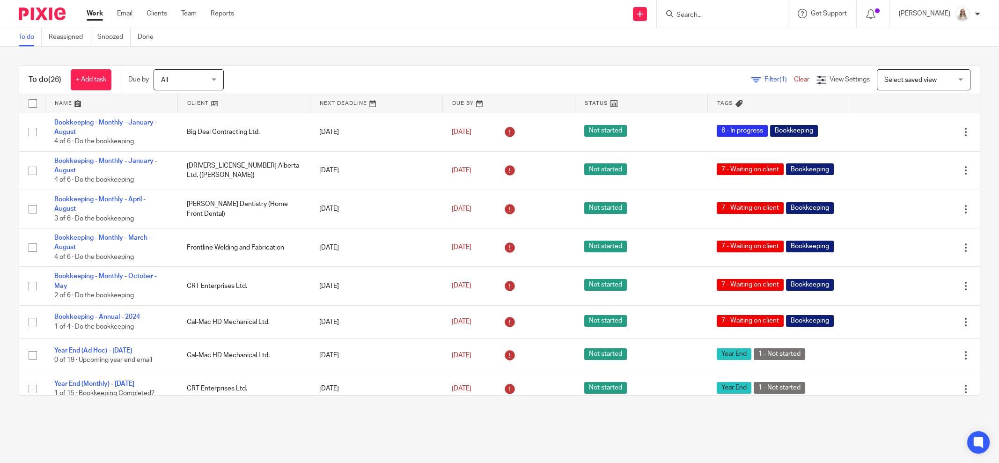
click at [342, 53] on div "To do (26) + Add task Due by All All [DATE] [DATE] This week Next week This mon…" at bounding box center [499, 230] width 999 height 367
click at [79, 103] on link at bounding box center [111, 103] width 132 height 19
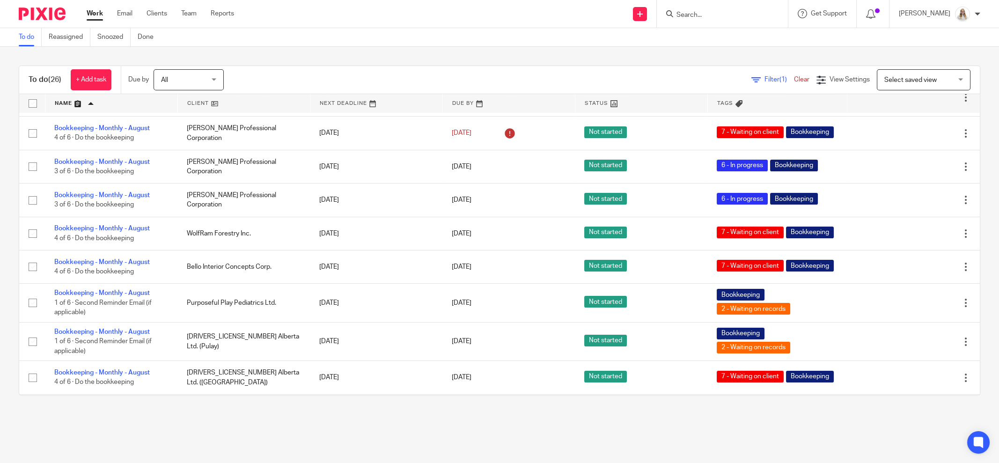
scroll to position [110, 0]
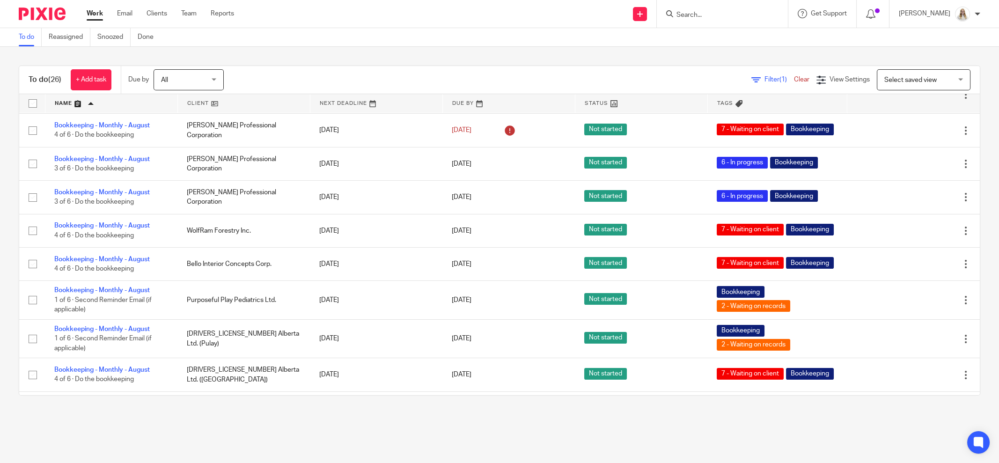
click at [724, 18] on input "Search" at bounding box center [717, 15] width 84 height 8
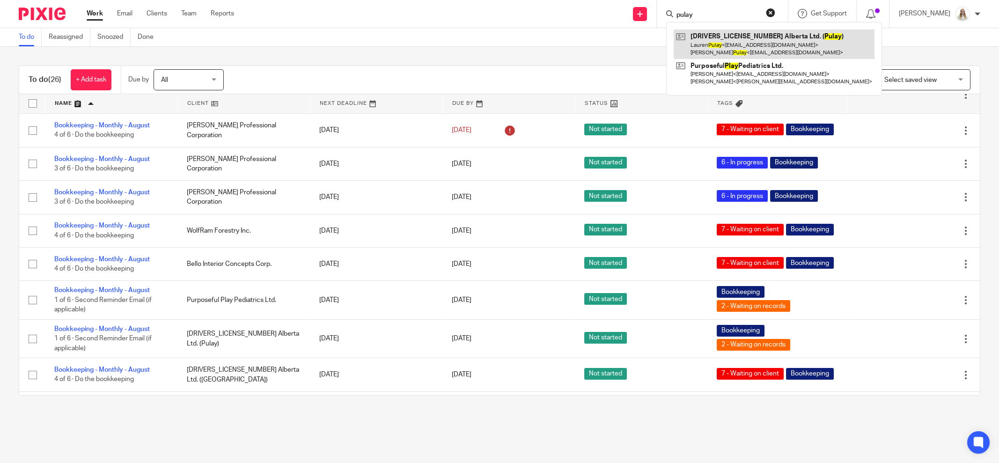
type input "pulay"
drag, startPoint x: 550, startPoint y: 52, endPoint x: 520, endPoint y: 35, distance: 34.6
click at [549, 52] on div "To do (26) + Add task Due by All All [DATE] [DATE] This week Next week This mon…" at bounding box center [499, 230] width 999 height 367
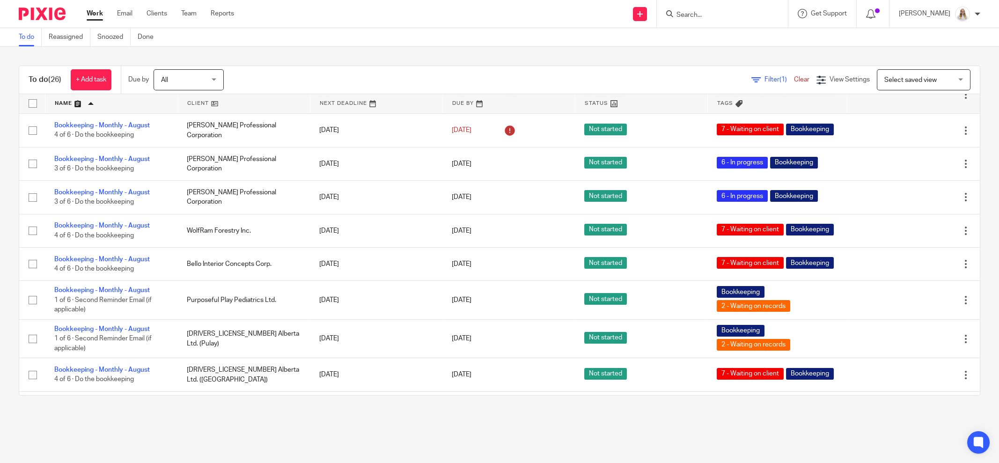
click at [734, 11] on input "Search" at bounding box center [717, 15] width 84 height 8
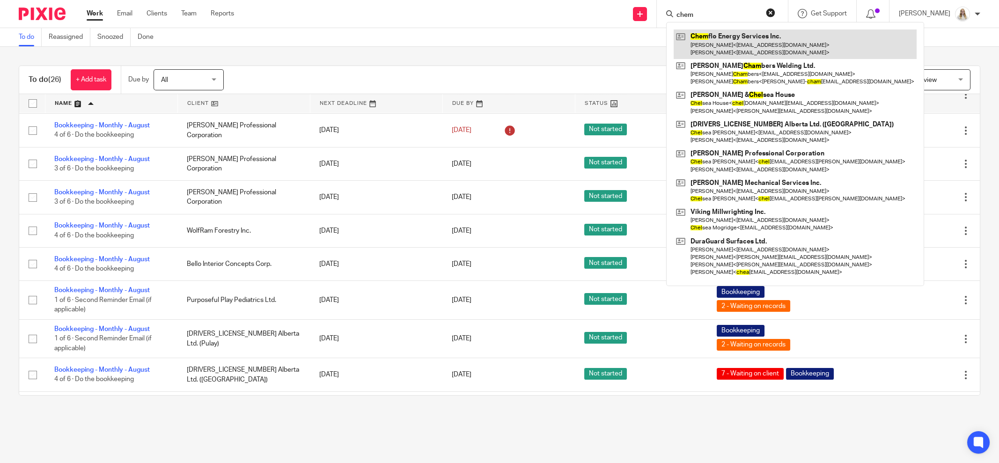
type input "chem"
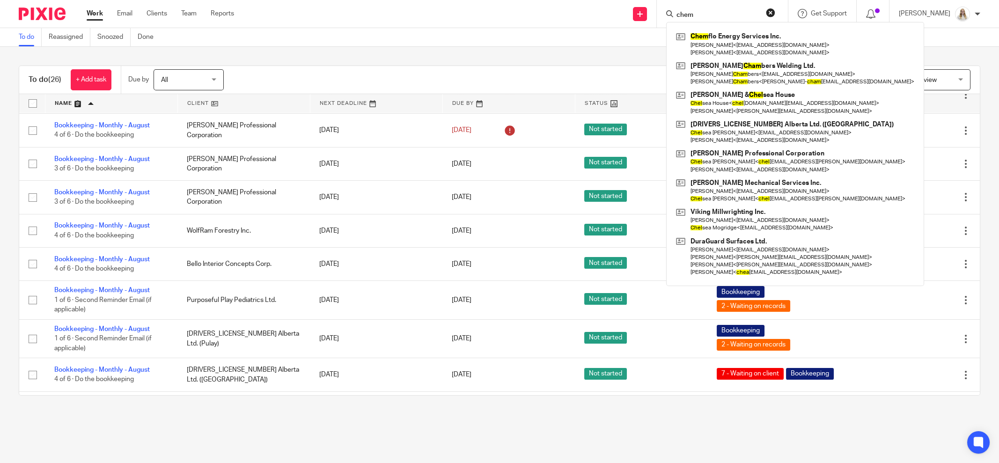
click at [505, 35] on div "To do Reassigned Snoozed Done" at bounding box center [499, 37] width 999 height 19
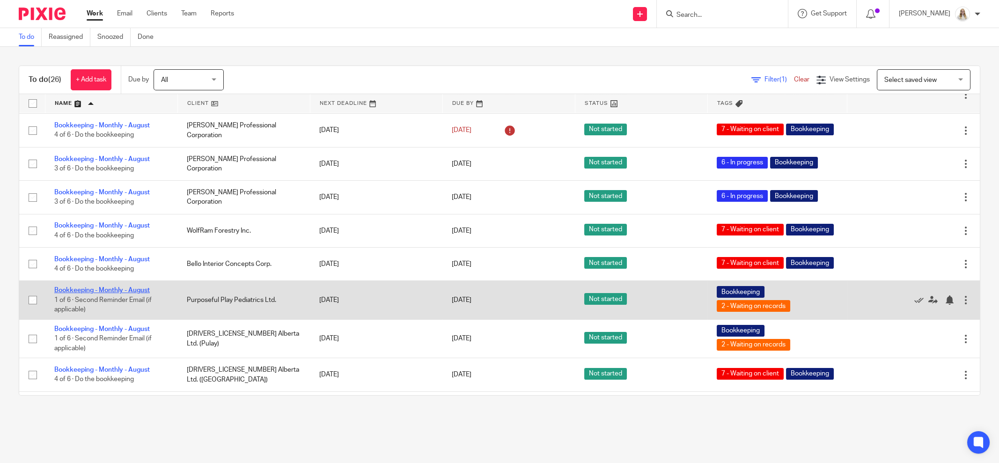
click at [122, 293] on link "Bookkeeping - Monthly - August" at bounding box center [101, 290] width 95 height 7
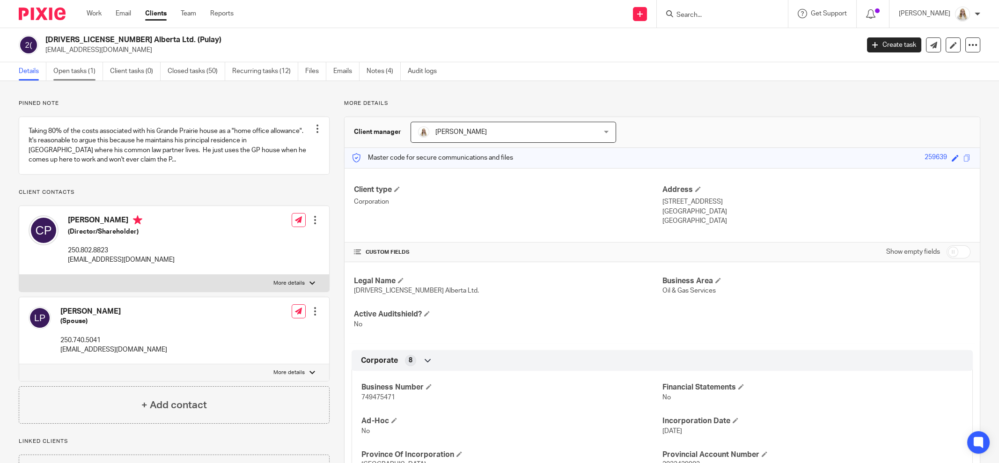
click at [89, 72] on link "Open tasks (1)" at bounding box center [78, 71] width 50 height 18
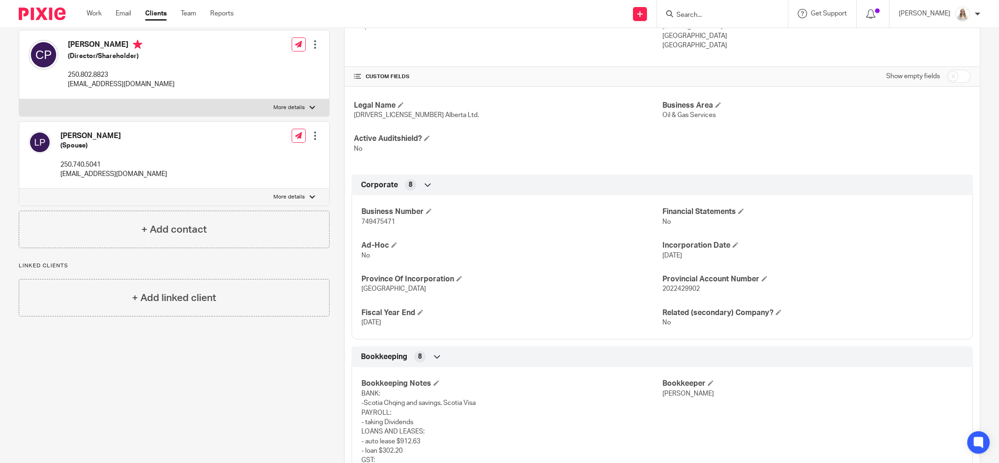
click at [391, 220] on span "749475471" at bounding box center [378, 222] width 34 height 7
drag, startPoint x: 395, startPoint y: 220, endPoint x: 356, endPoint y: 218, distance: 38.9
click at [356, 218] on div "Business Number 749475471 Financial Statements No Ad-Hoc No Incorporation Date …" at bounding box center [662, 263] width 621 height 151
copy span "749475471"
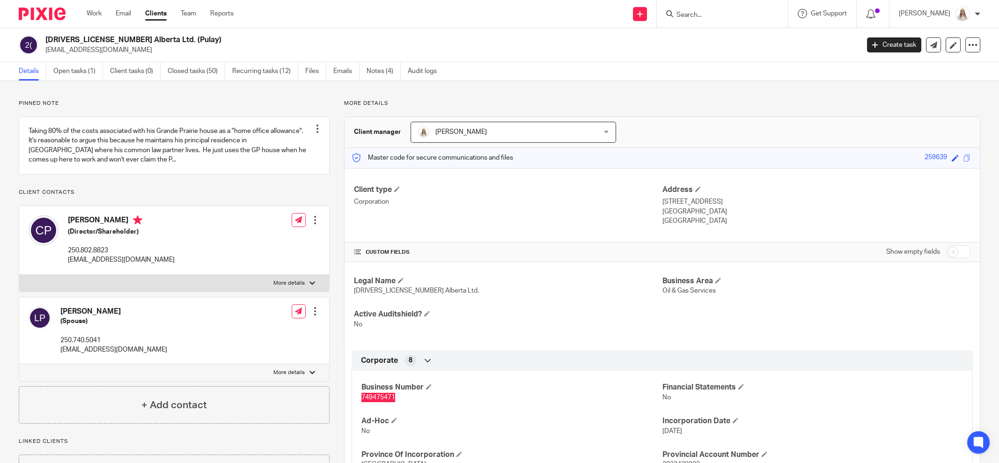
scroll to position [58, 0]
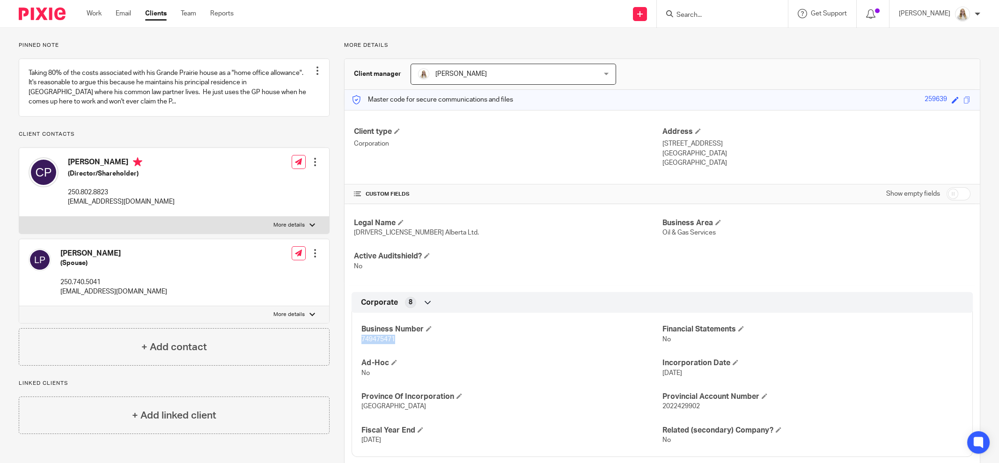
click at [719, 65] on div "Client manager [PERSON_NAME] [PERSON_NAME] [PERSON_NAME] [PERSON_NAME] [PERSON_…" at bounding box center [661, 74] width 635 height 31
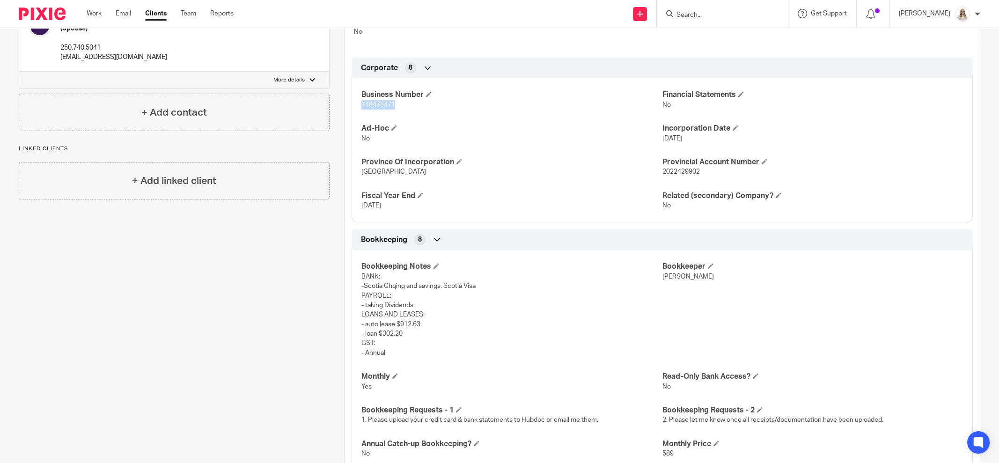
drag, startPoint x: 368, startPoint y: 103, endPoint x: 355, endPoint y: 103, distance: 12.6
click at [355, 103] on div "Business Number 749475471 Financial Statements No Ad-Hoc No Incorporation Date …" at bounding box center [662, 146] width 621 height 151
copy span "749475471"
click at [530, 114] on div "Business Number 749475471 Financial Statements No Ad-Hoc No Incorporation Date …" at bounding box center [662, 146] width 621 height 151
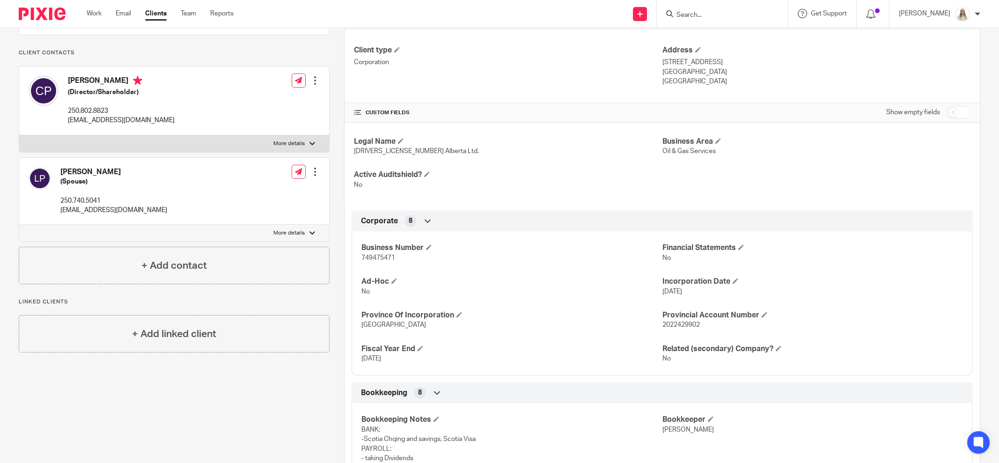
scroll to position [117, 0]
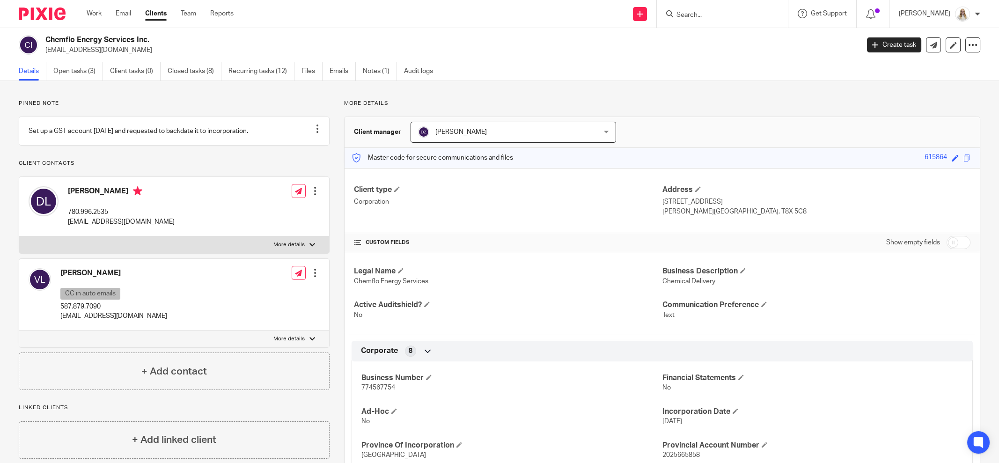
drag, startPoint x: 79, startPoint y: 72, endPoint x: 109, endPoint y: 77, distance: 29.9
click at [79, 72] on link "Open tasks (3)" at bounding box center [78, 71] width 50 height 18
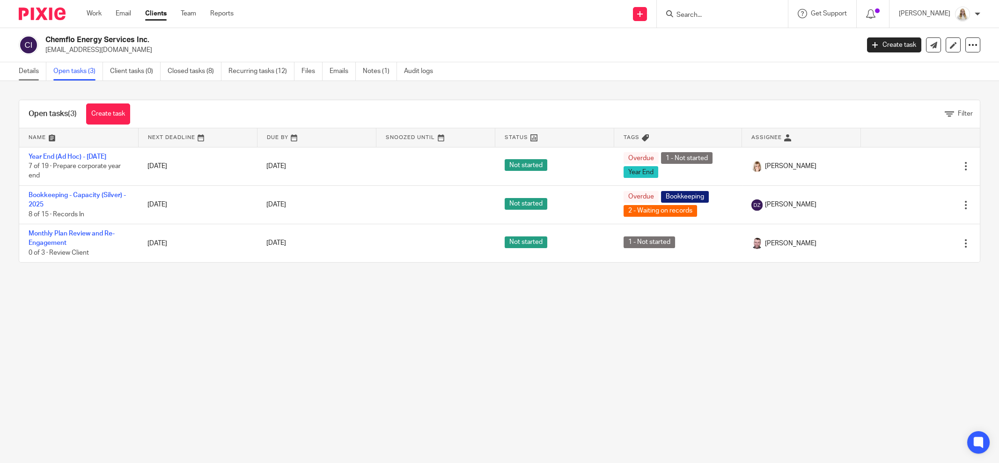
click at [25, 71] on link "Details" at bounding box center [33, 71] width 28 height 18
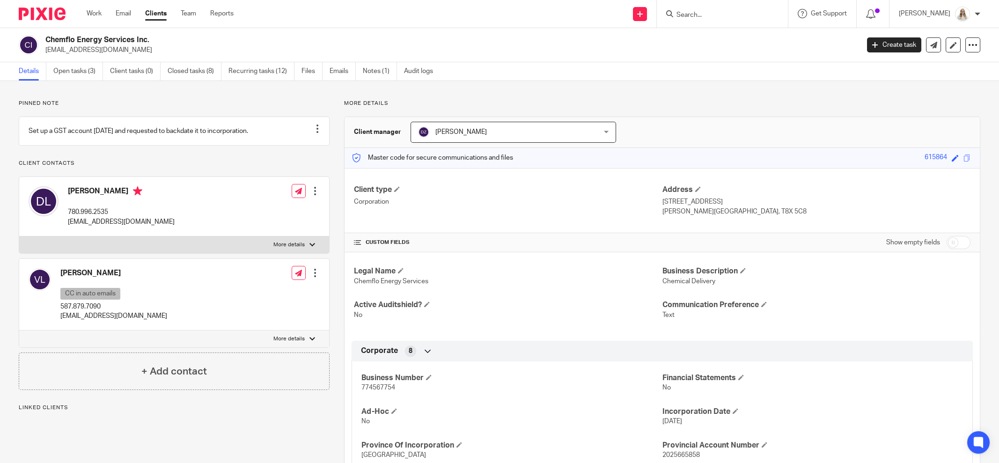
scroll to position [58, 0]
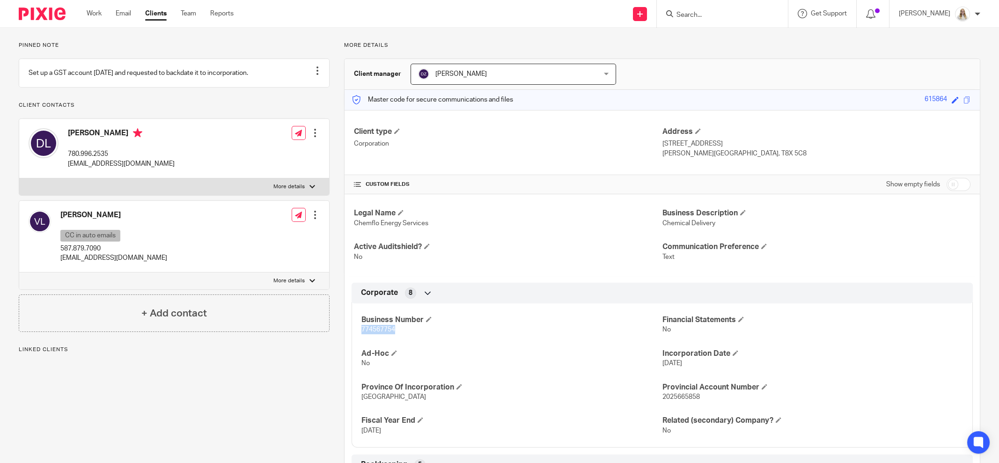
drag, startPoint x: 387, startPoint y: 329, endPoint x: 357, endPoint y: 328, distance: 29.5
click at [357, 328] on div "Business Number 774567754 Financial Statements No Ad-Hoc No Incorporation Date …" at bounding box center [662, 371] width 621 height 151
click at [513, 285] on div "Corporate 8" at bounding box center [662, 293] width 607 height 16
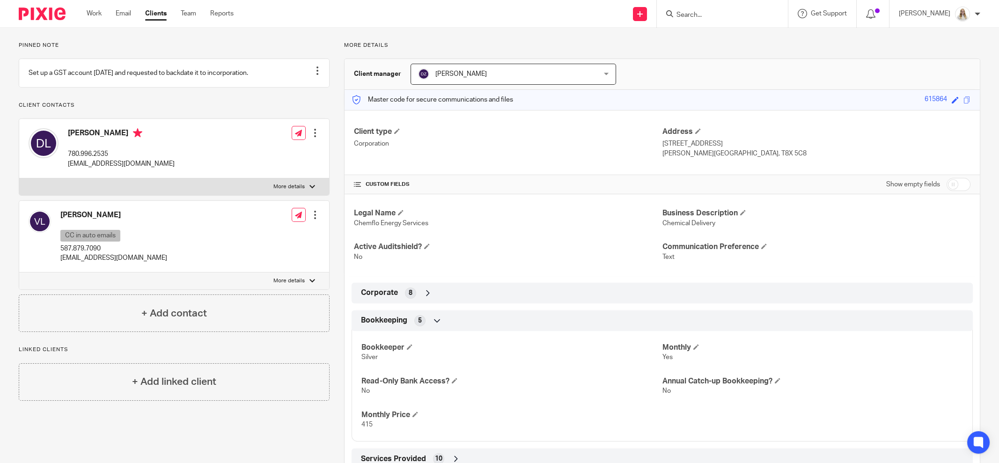
click at [513, 285] on div "Corporate 8" at bounding box center [662, 293] width 607 height 16
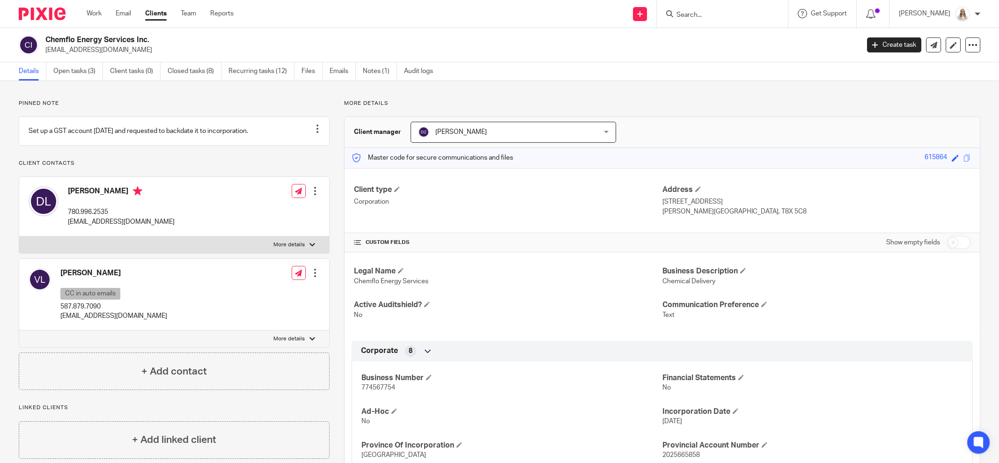
scroll to position [0, 0]
click at [532, 60] on div "Chemflo Energy Services Inc. vincent2000apple@hotmail.com Create task Update fr…" at bounding box center [499, 45] width 999 height 34
click at [531, 59] on div "Chemflo Energy Services Inc. vincent2000apple@hotmail.com Create task Update fr…" at bounding box center [499, 45] width 999 height 34
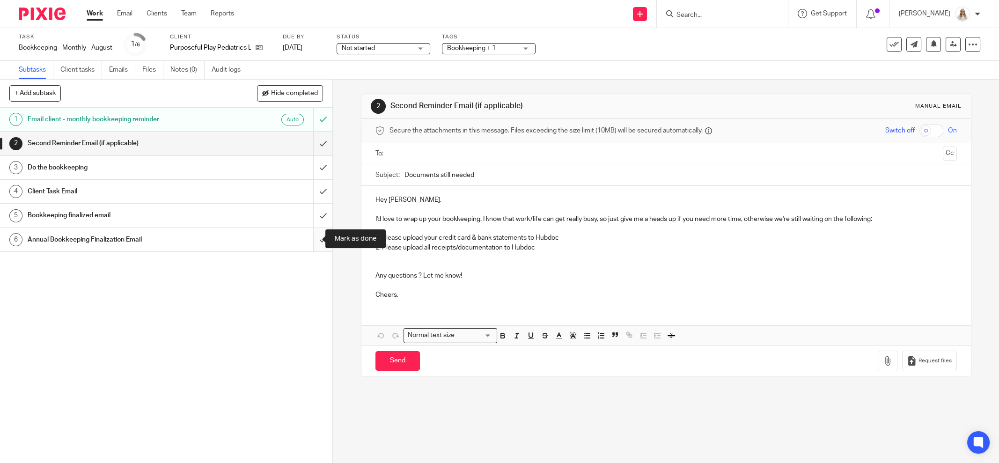
click at [313, 237] on input "submit" at bounding box center [166, 239] width 332 height 23
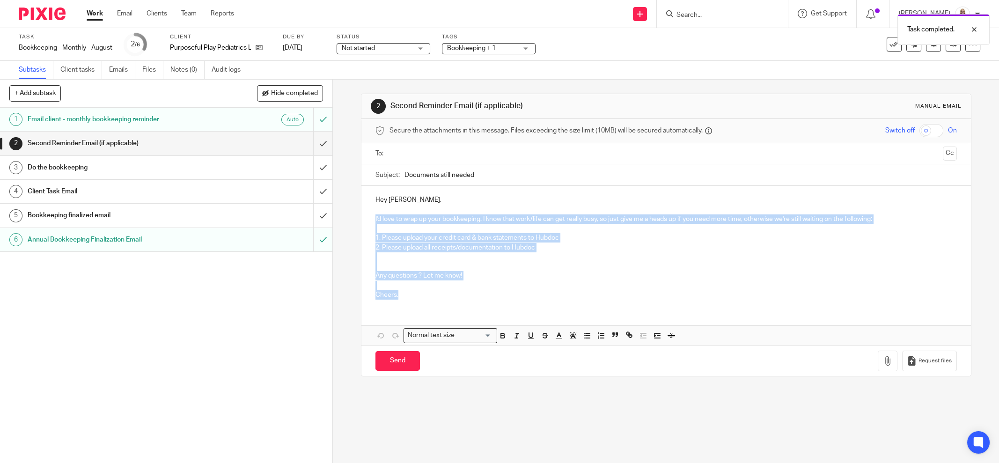
drag, startPoint x: 364, startPoint y: 251, endPoint x: 365, endPoint y: 219, distance: 31.8
click at [365, 219] on div "Hey [PERSON_NAME], I'd love to wrap up your bookkeeping. I know that work/life …" at bounding box center [665, 246] width 609 height 121
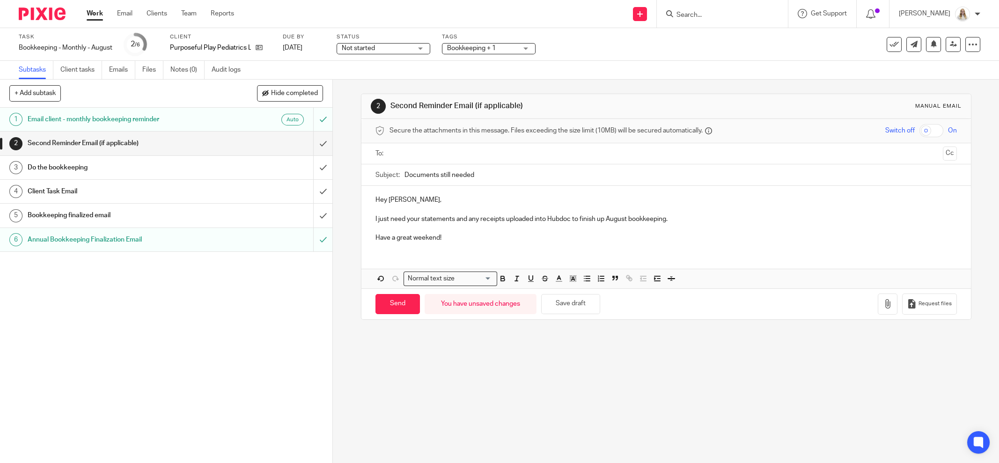
click at [444, 166] on input "Documents still needed" at bounding box center [680, 174] width 552 height 21
drag, startPoint x: 474, startPoint y: 176, endPoint x: 396, endPoint y: 180, distance: 77.8
click at [396, 180] on div "Subject: Documents still needed" at bounding box center [665, 174] width 581 height 21
type input "August Bookkeeping Documents"
click at [451, 203] on p "Hey [PERSON_NAME]," at bounding box center [665, 199] width 581 height 9
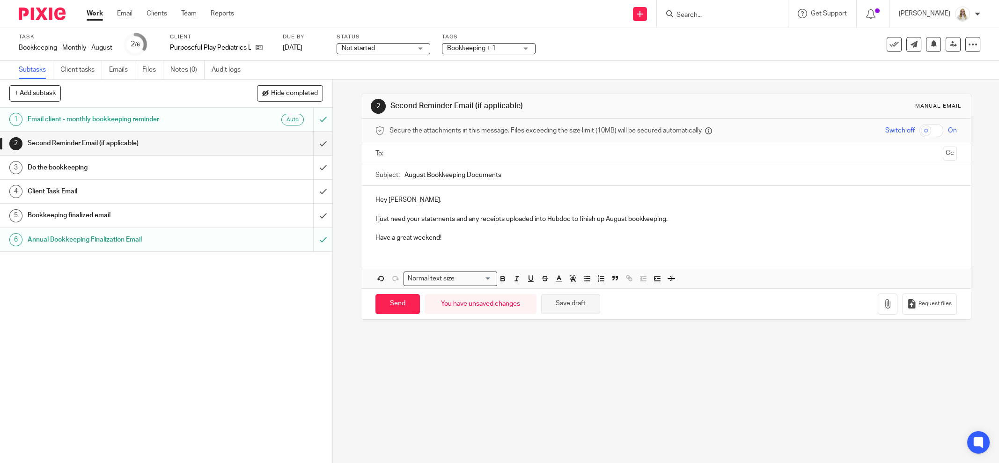
drag, startPoint x: 566, startPoint y: 306, endPoint x: 575, endPoint y: 308, distance: 9.5
click at [567, 306] on button "Save draft" at bounding box center [570, 304] width 59 height 20
drag, startPoint x: 257, startPoint y: 51, endPoint x: 253, endPoint y: 41, distance: 10.3
click at [584, 235] on p "Have a great weekend!" at bounding box center [665, 237] width 581 height 9
drag, startPoint x: 444, startPoint y: 239, endPoint x: 367, endPoint y: 214, distance: 81.1
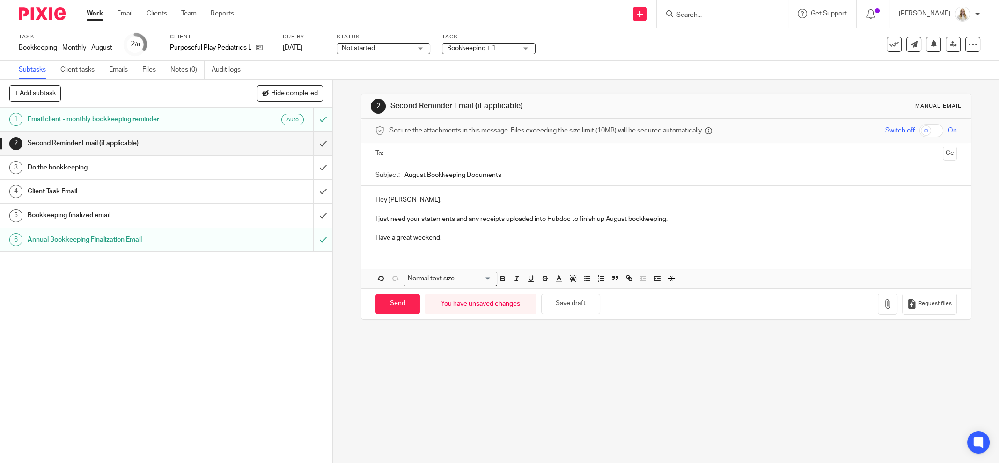
click at [367, 214] on div "Hey Aimee, I just need your statements and any receipts uploaded into Hubdoc to…" at bounding box center [665, 218] width 609 height 64
copy div "I just need your statements and any receipts uploaded into Hubdoc to finish up …"
click at [514, 182] on input "August Bookkeeping Documents" at bounding box center [680, 174] width 552 height 21
drag, startPoint x: 505, startPoint y: 171, endPoint x: 383, endPoint y: 169, distance: 122.2
click at [383, 169] on div "Subject: August Bookkeeping Documents" at bounding box center [665, 174] width 581 height 21
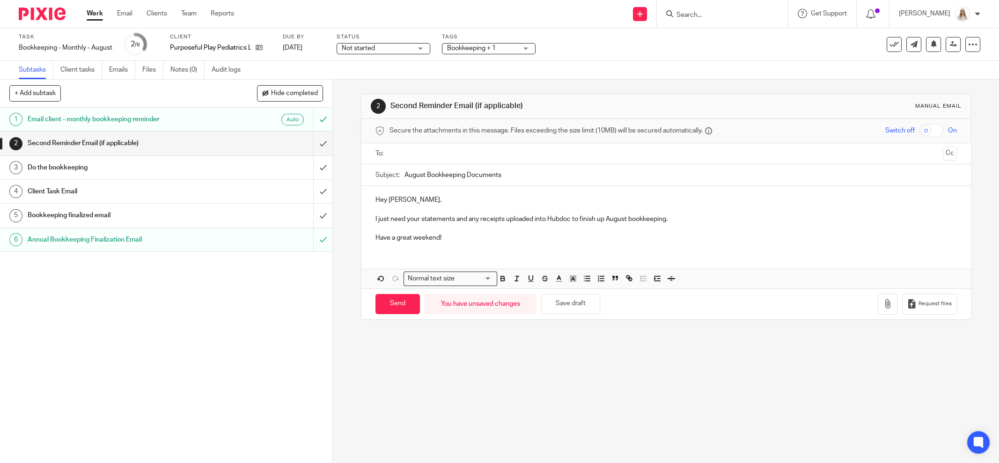
click at [686, 234] on p "Have a great weekend!" at bounding box center [665, 237] width 581 height 9
click at [402, 151] on input "text" at bounding box center [666, 153] width 546 height 11
click at [391, 304] on input "Send" at bounding box center [397, 306] width 44 height 20
type input "Sent"
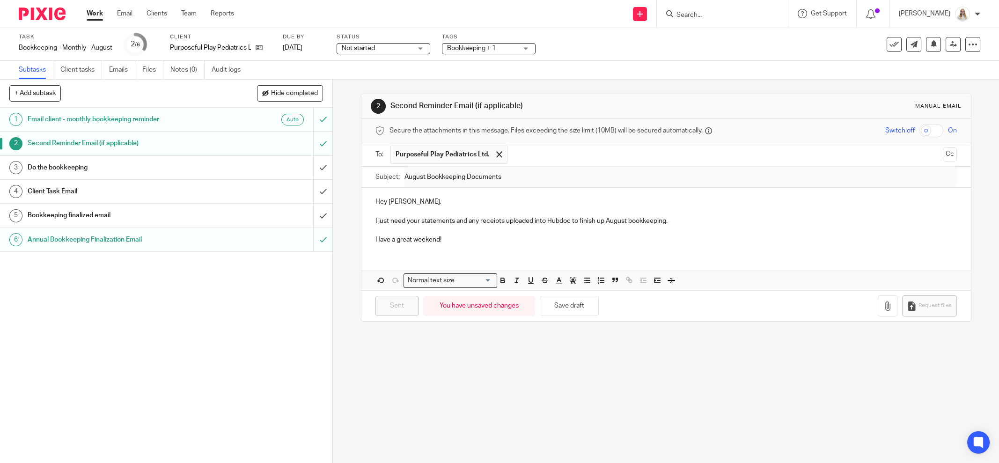
click at [174, 161] on h1 "Do the bookkeeping" at bounding box center [120, 168] width 184 height 14
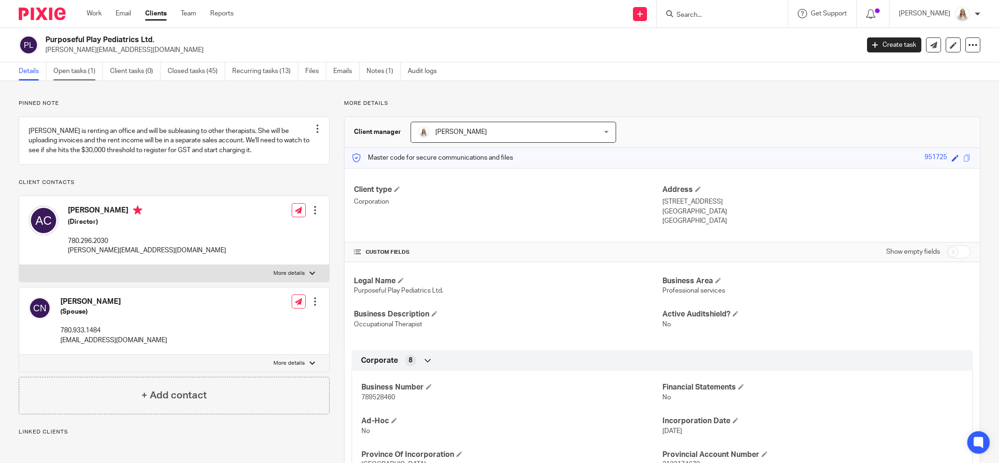
click at [81, 70] on link "Open tasks (1)" at bounding box center [78, 71] width 50 height 18
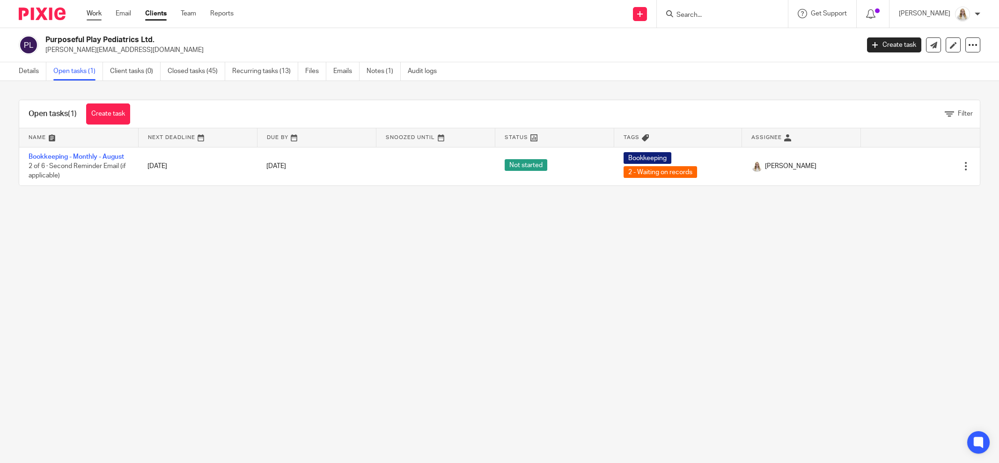
click at [94, 14] on link "Work" at bounding box center [94, 13] width 15 height 9
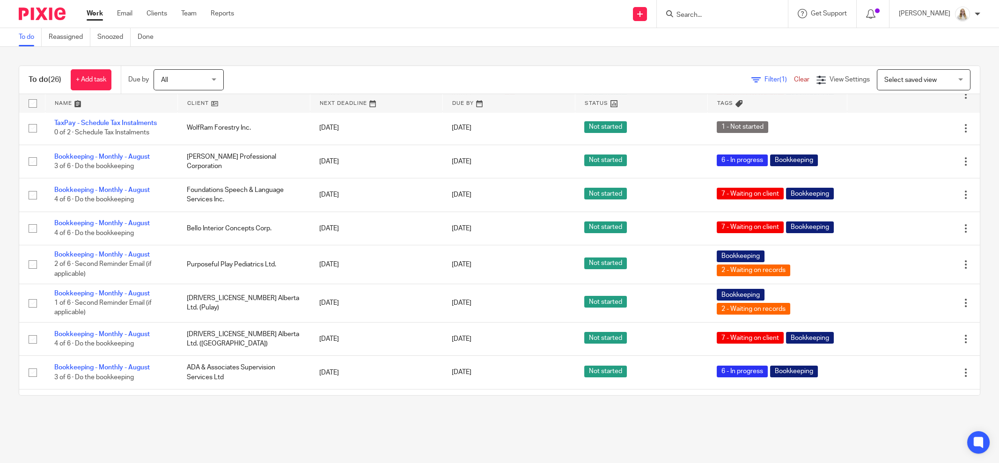
scroll to position [468, 0]
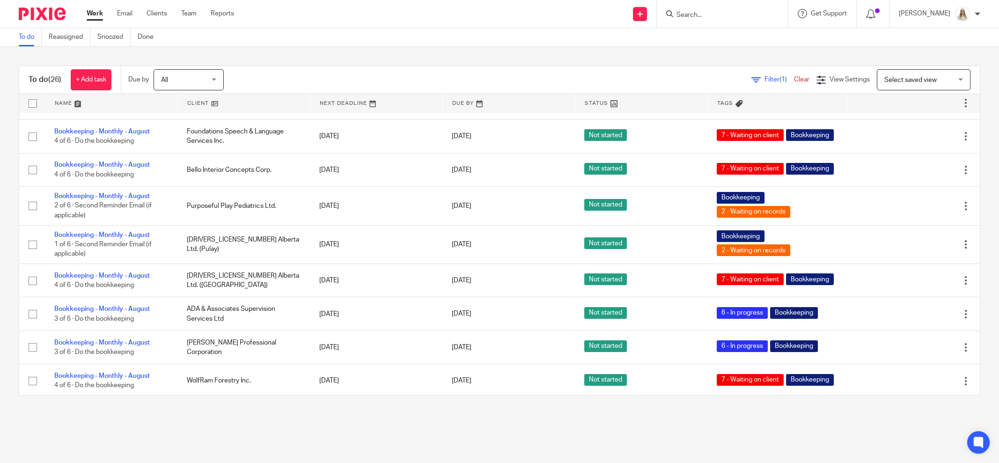
click at [80, 103] on link at bounding box center [111, 103] width 132 height 19
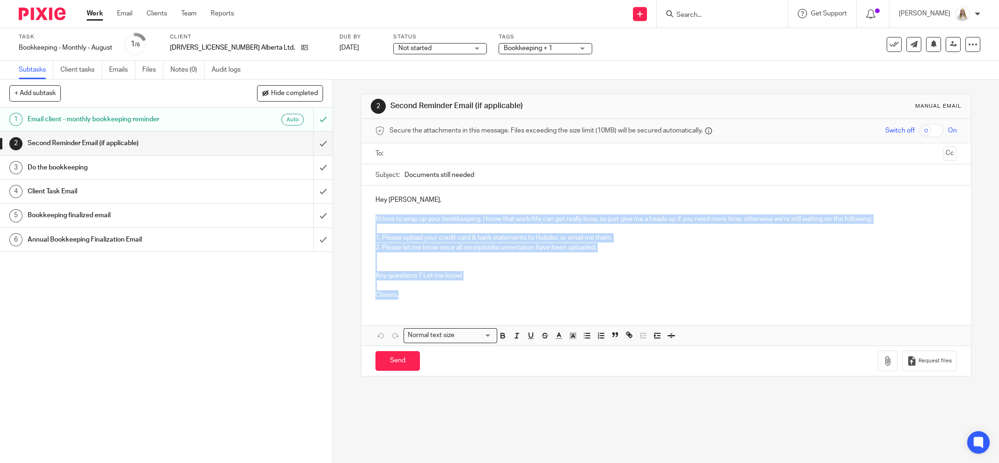
drag, startPoint x: 408, startPoint y: 294, endPoint x: 370, endPoint y: 218, distance: 85.4
click at [370, 218] on div "Hey [PERSON_NAME], I'd love to wrap up your bookkeeping. I know that work/life …" at bounding box center [665, 246] width 609 height 121
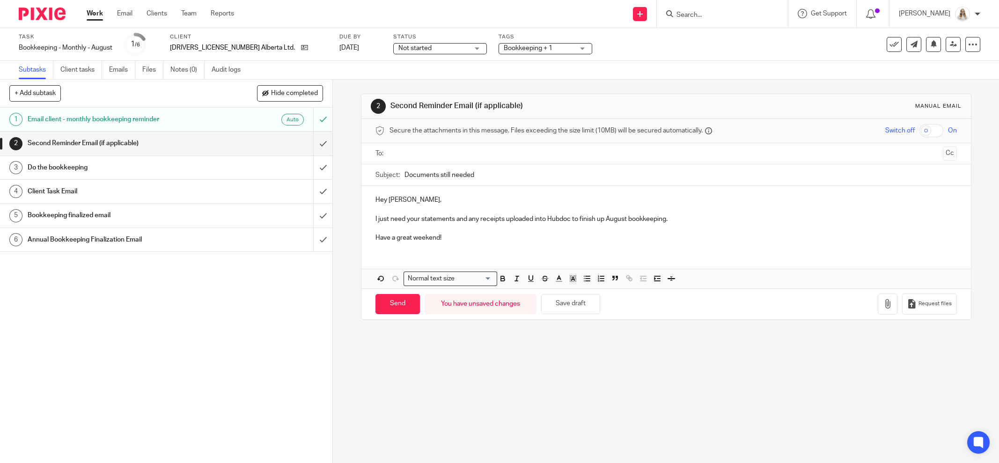
click at [462, 213] on p at bounding box center [665, 209] width 581 height 9
drag, startPoint x: 405, startPoint y: 219, endPoint x: 456, endPoint y: 219, distance: 51.0
click at [406, 219] on p "I just need your statements and any receipts uploaded into Hubdoc to finish up …" at bounding box center [665, 218] width 581 height 9
drag, startPoint x: 453, startPoint y: 216, endPoint x: 567, endPoint y: 219, distance: 114.7
click at [567, 219] on p "I just need your statements and any receipts uploaded into Hubdoc to finish up …" at bounding box center [665, 218] width 581 height 9
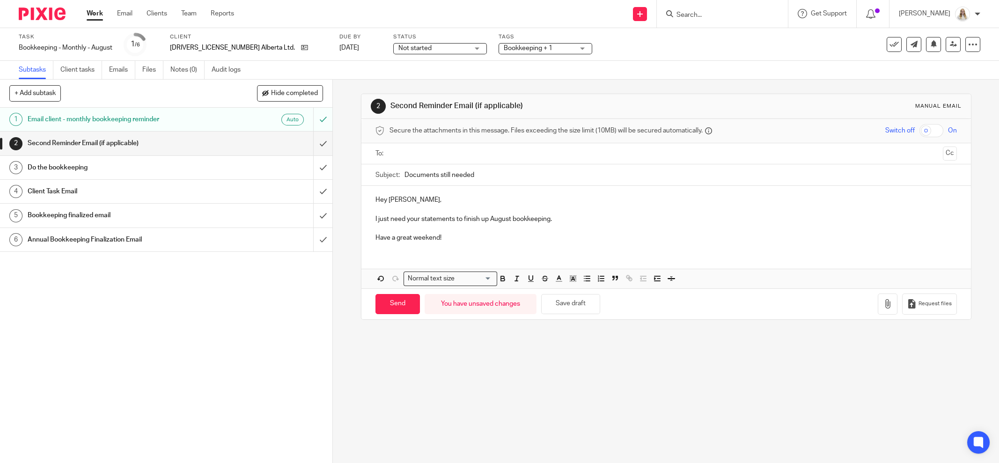
click at [565, 220] on p "I just need your statements to finish up August bookkeeping." at bounding box center [665, 218] width 581 height 9
click at [435, 218] on p "I just need your statements to finish up August bookkeeping." at bounding box center [665, 218] width 581 height 9
click at [418, 218] on p "I just need your statements to finish up August bookkeeping." at bounding box center [665, 218] width 581 height 9
click at [528, 217] on p "I just need your August statements to finish up August bookkeeping." at bounding box center [665, 218] width 581 height 9
drag, startPoint x: 530, startPoint y: 217, endPoint x: 507, endPoint y: 219, distance: 23.0
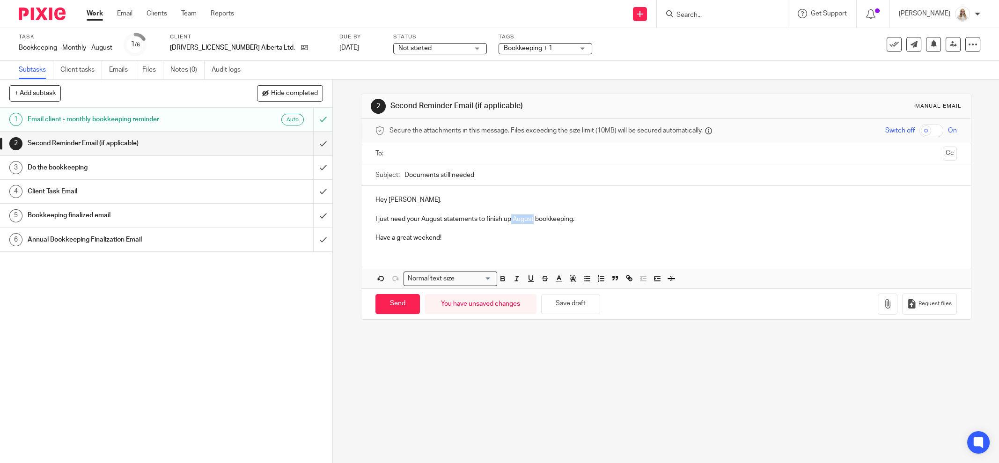
click at [507, 219] on p "I just need your August statements to finish up August bookkeeping." at bounding box center [665, 218] width 581 height 9
click at [572, 299] on button "Save draft" at bounding box center [570, 304] width 59 height 20
drag, startPoint x: 474, startPoint y: 175, endPoint x: 373, endPoint y: 172, distance: 101.1
click at [375, 173] on div "Subject: Documents still needed" at bounding box center [665, 174] width 581 height 21
paste input "August Bookkeeping Documents"
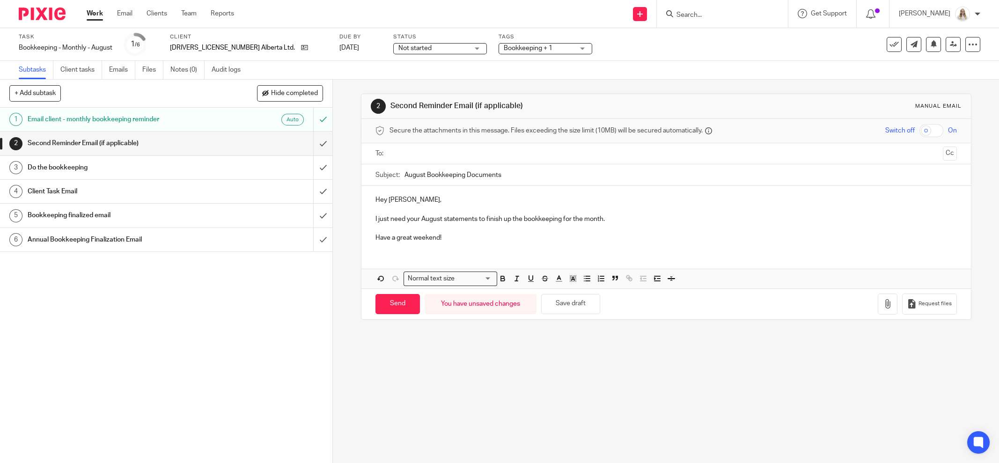
drag, startPoint x: 498, startPoint y: 173, endPoint x: 423, endPoint y: 175, distance: 75.4
click at [423, 175] on input "August Bookkeeping Documents" at bounding box center [680, 174] width 552 height 21
type input "August Statements"
click at [476, 205] on p at bounding box center [665, 209] width 581 height 9
click at [570, 303] on button "Save draft" at bounding box center [570, 304] width 59 height 20
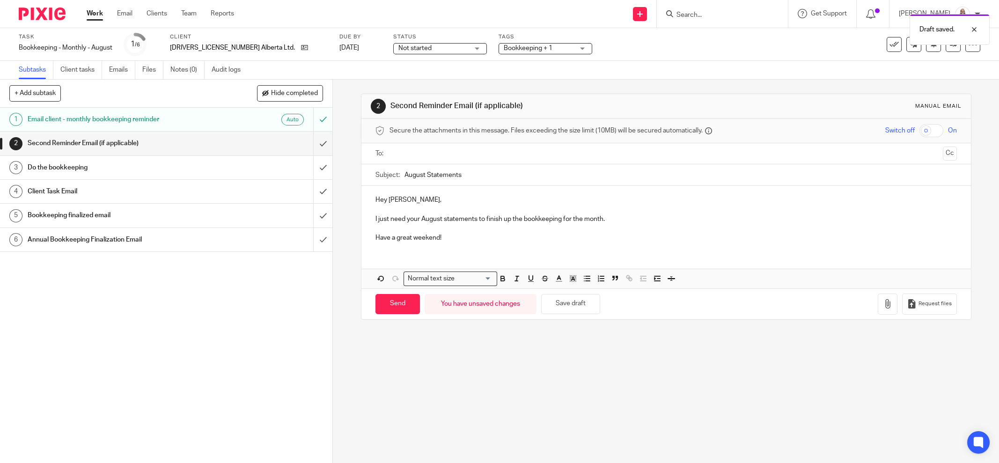
click at [435, 153] on input "text" at bounding box center [666, 153] width 546 height 11
drag, startPoint x: 572, startPoint y: 303, endPoint x: 553, endPoint y: 301, distance: 19.3
click at [572, 303] on button "Save draft" at bounding box center [570, 306] width 59 height 20
click at [403, 306] on input "Send" at bounding box center [397, 306] width 44 height 20
type input "Sent"
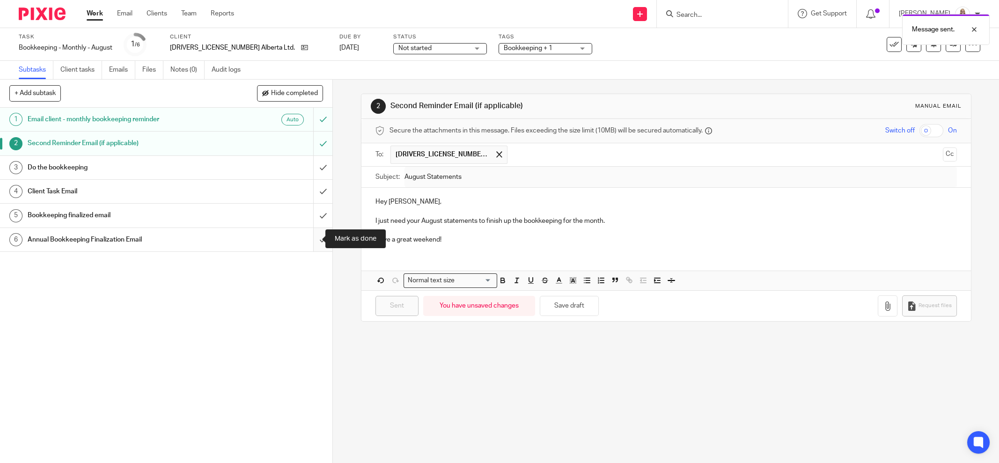
click at [309, 236] on input "submit" at bounding box center [166, 239] width 332 height 23
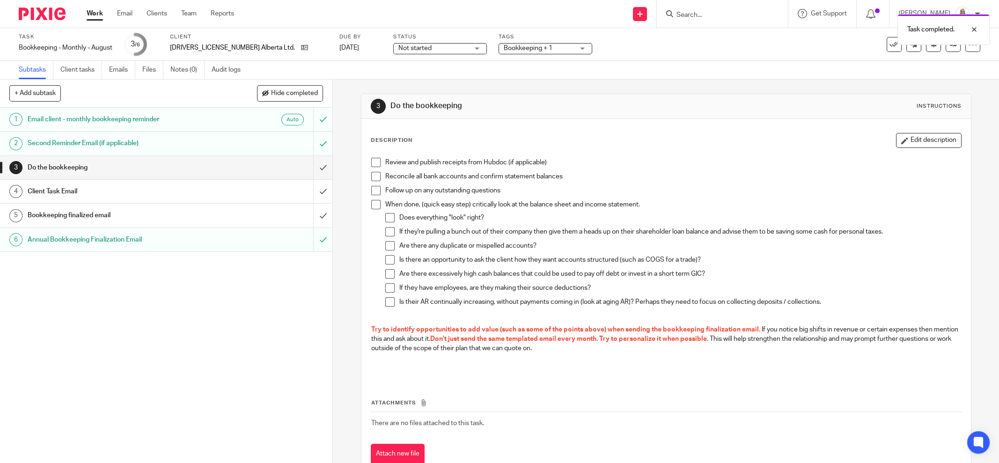
click at [896, 135] on button "Edit description" at bounding box center [929, 140] width 66 height 15
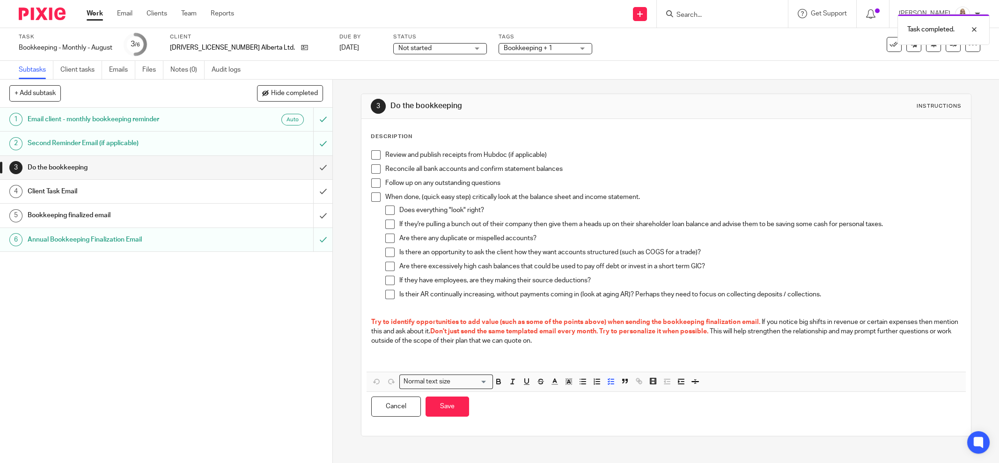
click at [566, 183] on p "Follow up on any outstanding questions" at bounding box center [673, 182] width 576 height 9
click at [578, 171] on p "Reconcile all bank accounts and confirm statement balances" at bounding box center [673, 168] width 576 height 9
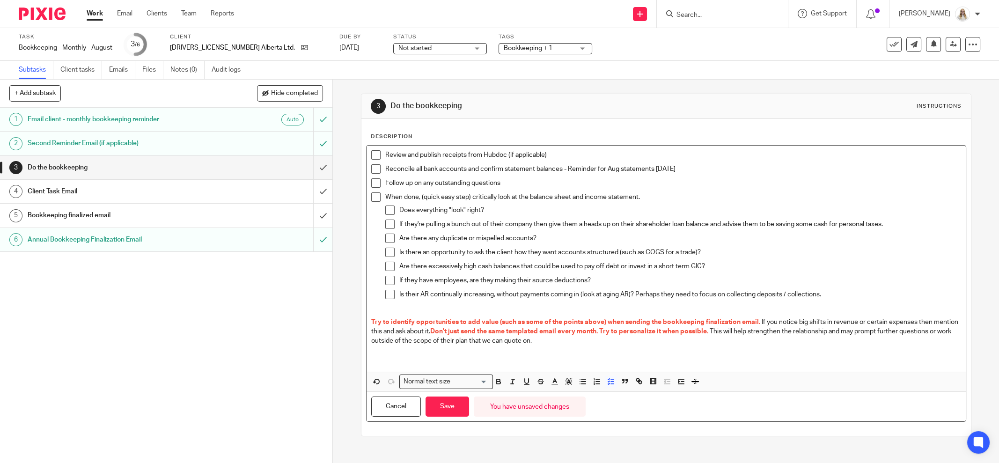
drag, startPoint x: 612, startPoint y: 173, endPoint x: 564, endPoint y: 172, distance: 47.8
click at [564, 172] on p "Reconcile all bank accounts and confirm statement balances - Reminder for Aug s…" at bounding box center [673, 168] width 576 height 9
click at [553, 379] on polyline "button" at bounding box center [554, 381] width 3 height 4
click at [629, 411] on li "color:#AB149E" at bounding box center [632, 412] width 7 height 7
copy p "Reconcile all bank accounts and confirm statement balances -"
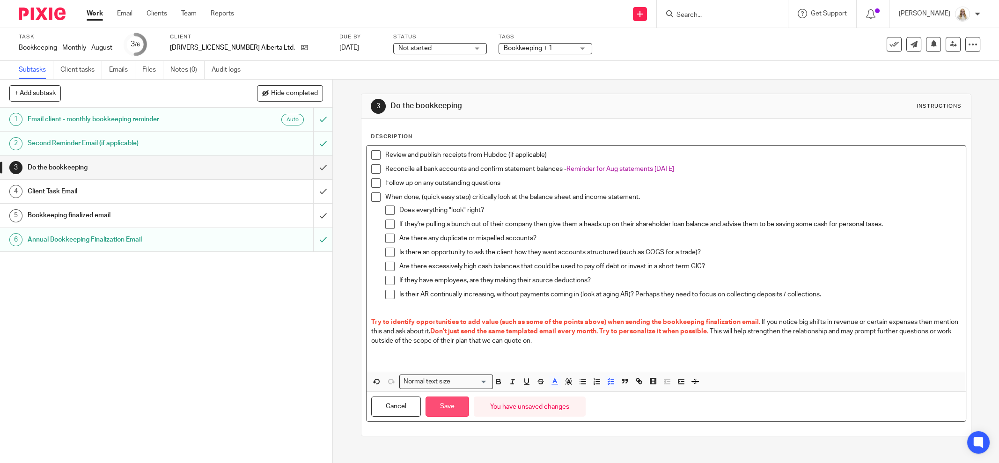
click at [457, 410] on button "Save" at bounding box center [447, 406] width 44 height 20
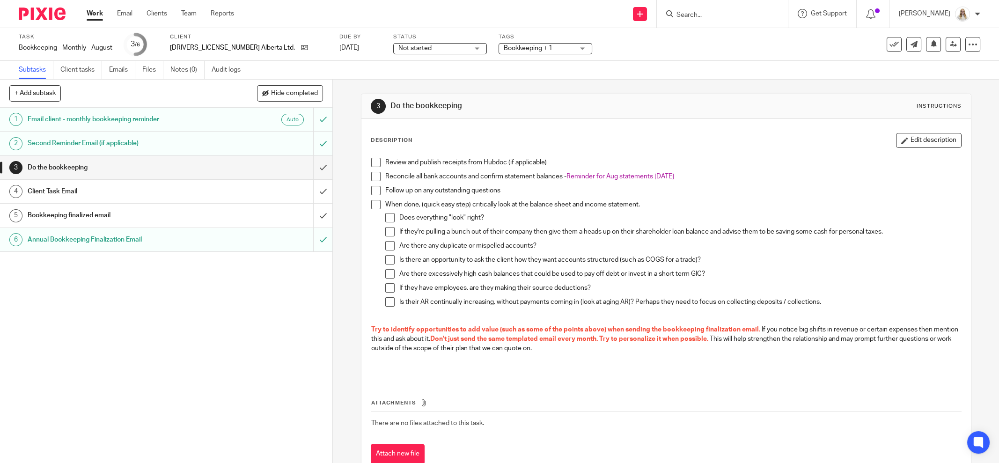
click at [504, 51] on span "Bookkeeping + 1" at bounding box center [539, 49] width 70 height 10
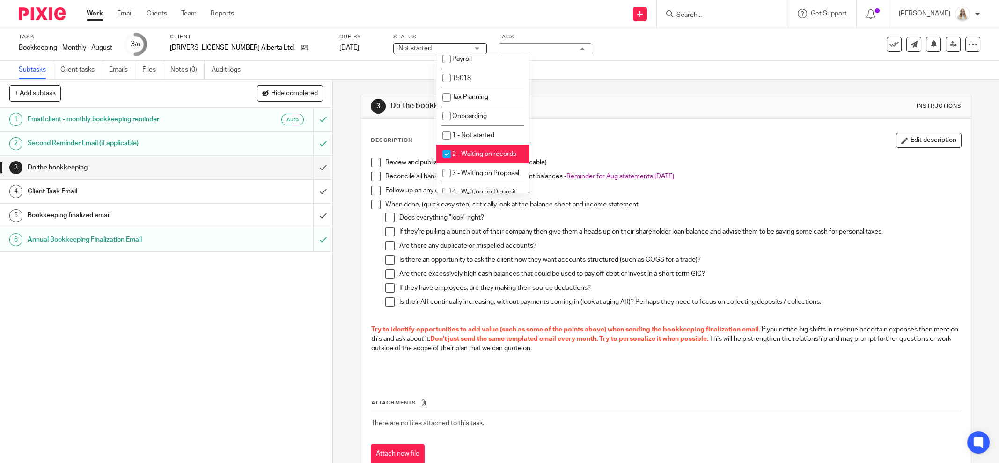
click at [501, 156] on li "2 - Waiting on records" at bounding box center [482, 154] width 93 height 19
checkbox input "false"
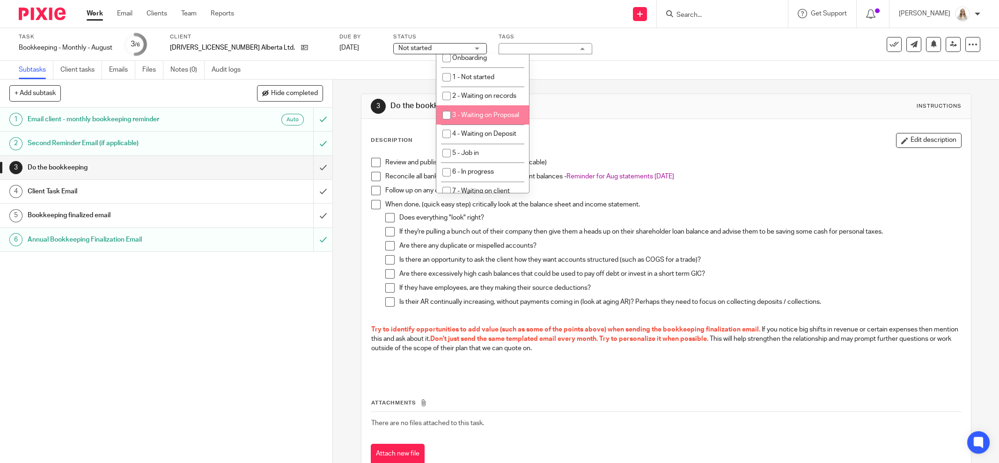
scroll to position [293, 0]
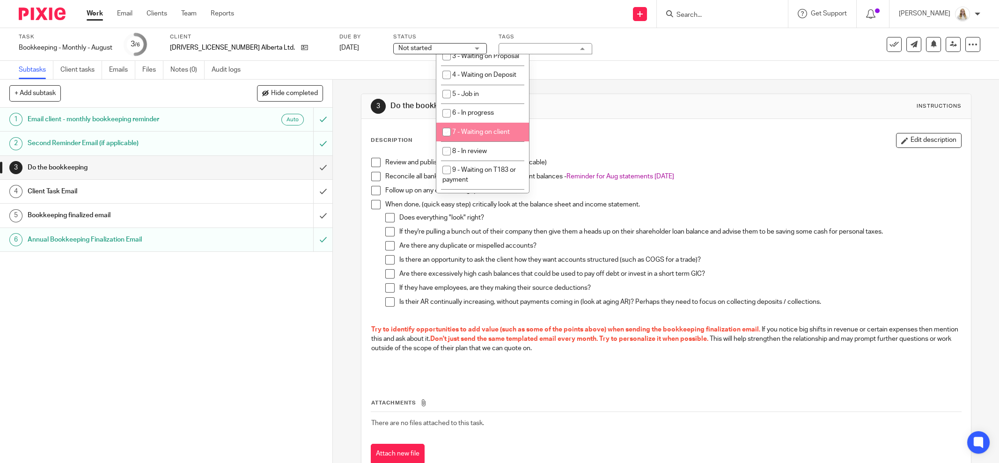
click at [484, 142] on li "7 - Waiting on client" at bounding box center [482, 132] width 93 height 19
checkbox input "true"
click at [624, 59] on div "Task Bookkeeping - Monthly - August Save Bookkeeping - Monthly - August 3 /6 Cl…" at bounding box center [499, 44] width 999 height 33
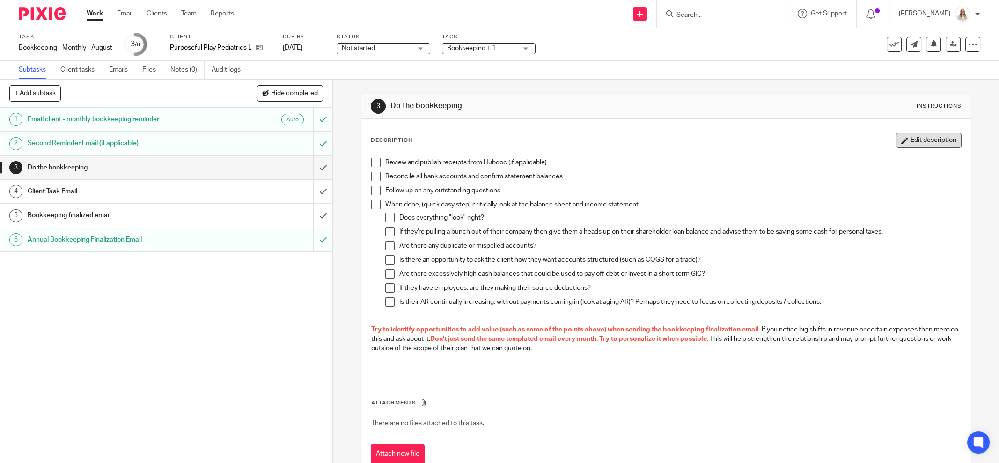
click at [928, 142] on button "Edit description" at bounding box center [929, 140] width 66 height 15
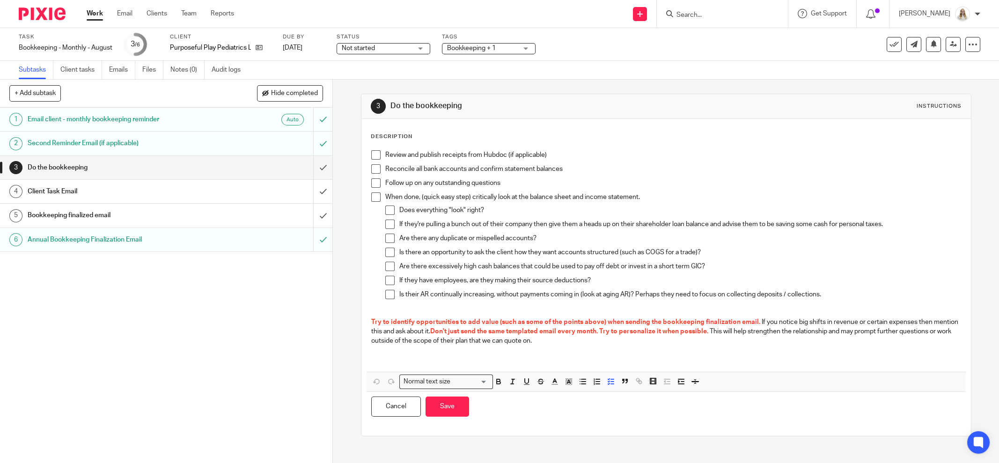
click at [614, 169] on p "Reconcile all bank accounts and confirm statement balances" at bounding box center [673, 168] width 576 height 9
click at [439, 403] on button "Save" at bounding box center [447, 406] width 44 height 20
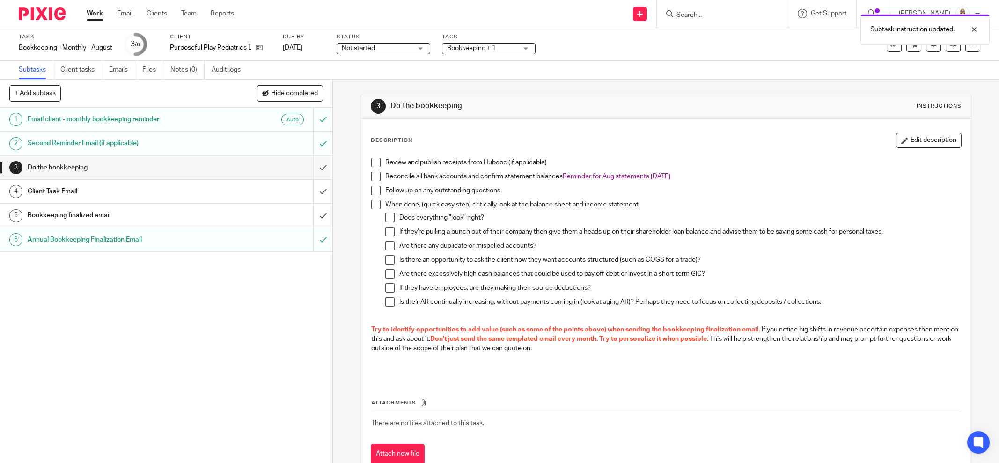
click at [495, 46] on span "Bookkeeping + 1" at bounding box center [471, 48] width 49 height 7
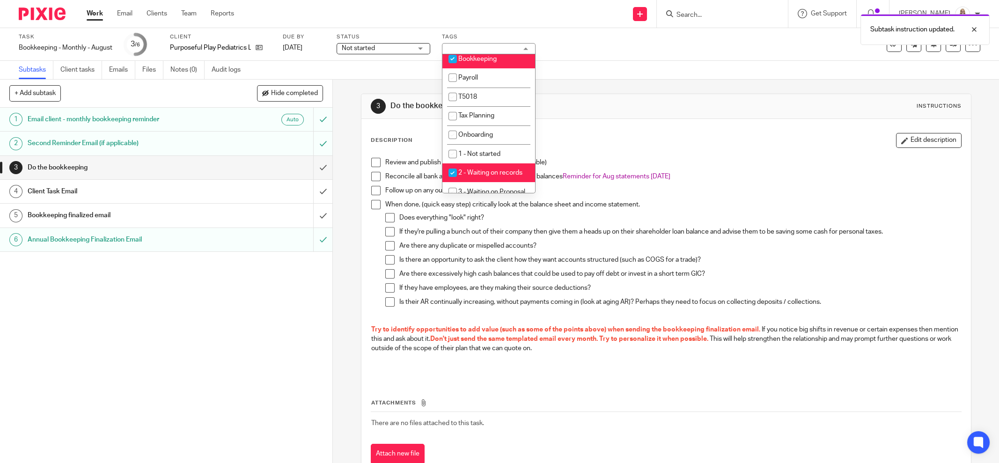
scroll to position [176, 0]
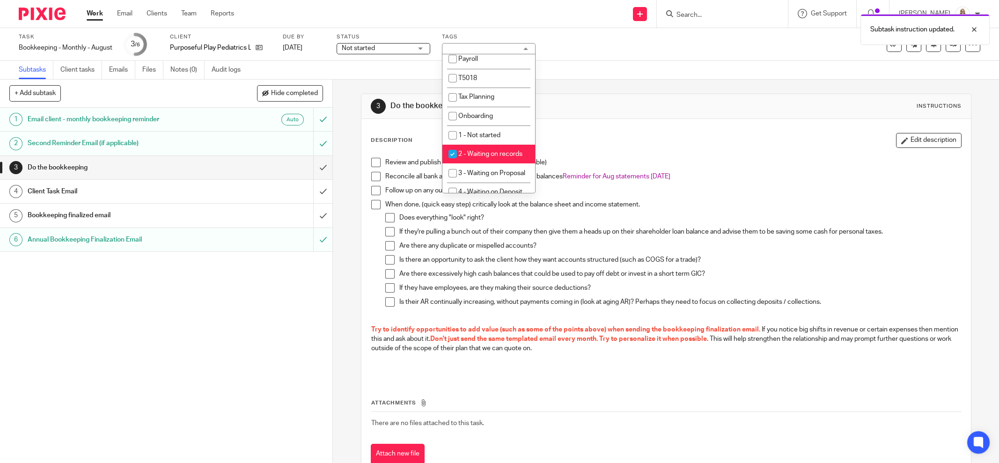
click at [496, 156] on span "2 - Waiting on records" at bounding box center [490, 154] width 64 height 7
checkbox input "false"
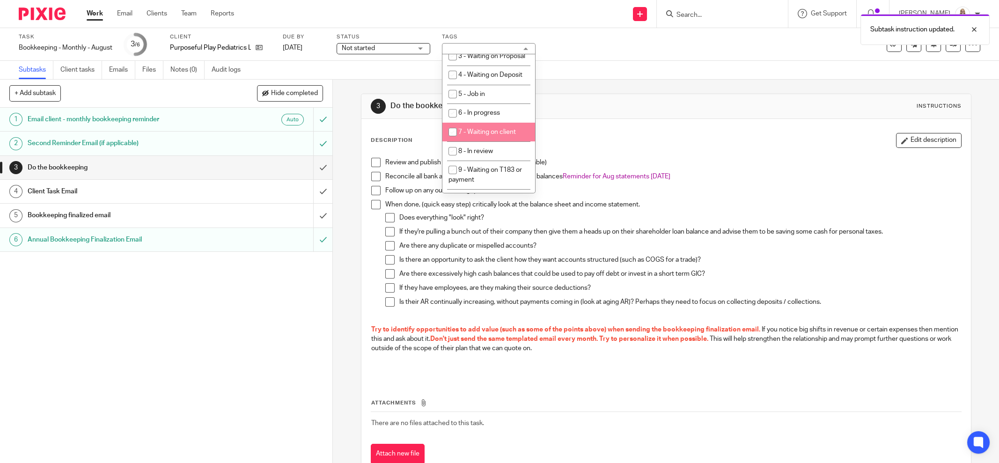
click at [496, 135] on span "7 - Waiting on client" at bounding box center [487, 132] width 58 height 7
checkbox input "true"
click at [677, 123] on div "Description Edit description Review and publish receipts from Hubdoc (if applic…" at bounding box center [665, 298] width 609 height 359
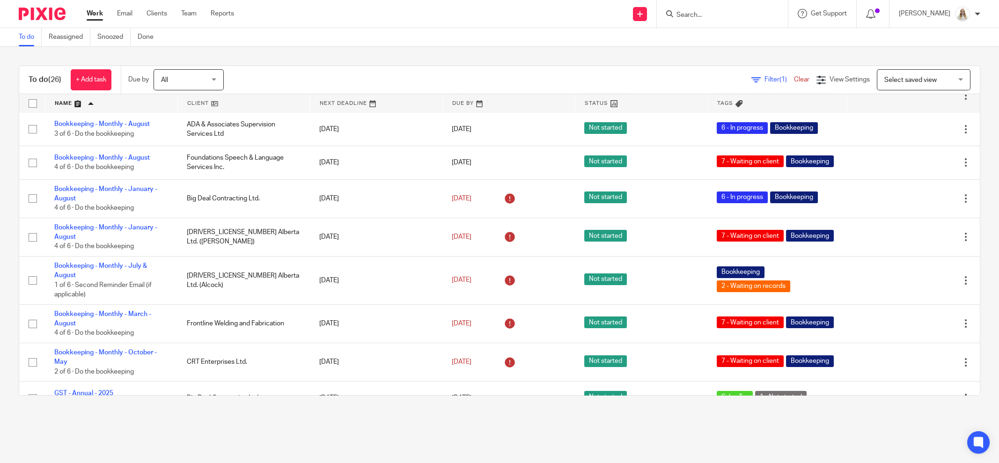
scroll to position [409, 0]
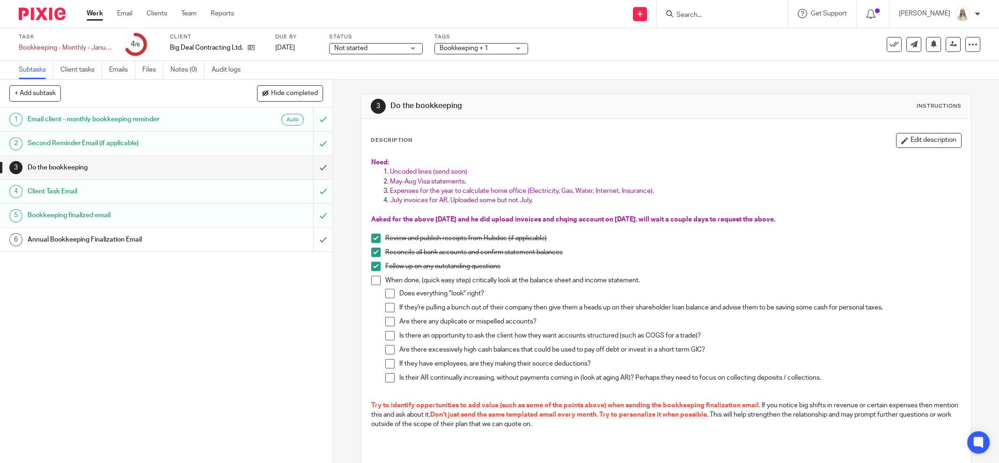
click at [92, 15] on link "Work" at bounding box center [95, 13] width 16 height 9
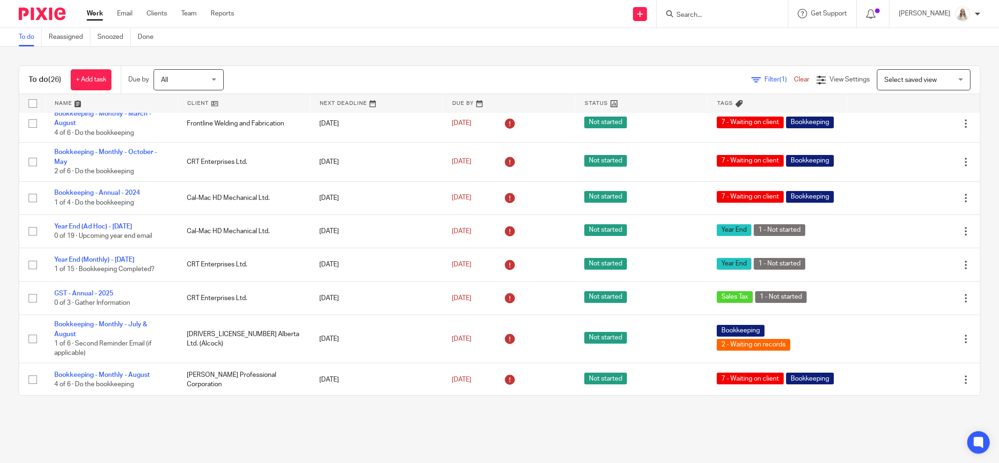
scroll to position [117, 0]
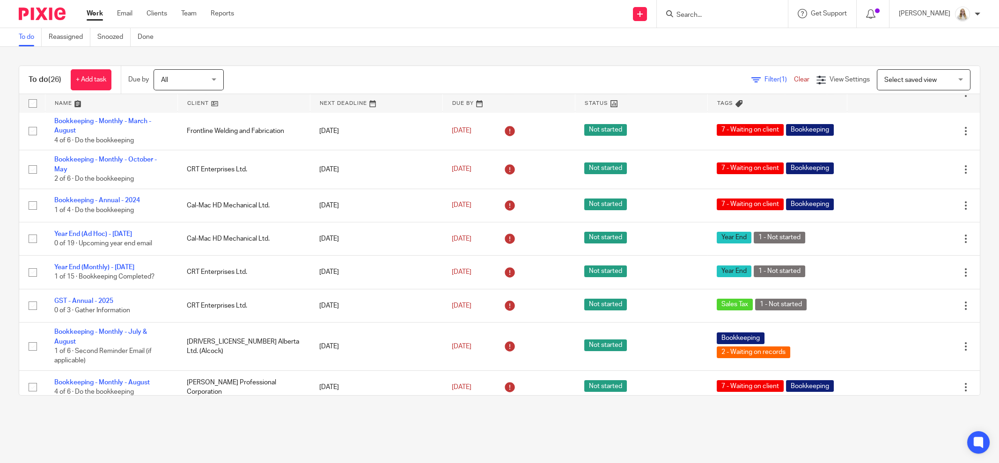
click at [79, 102] on link at bounding box center [111, 103] width 132 height 19
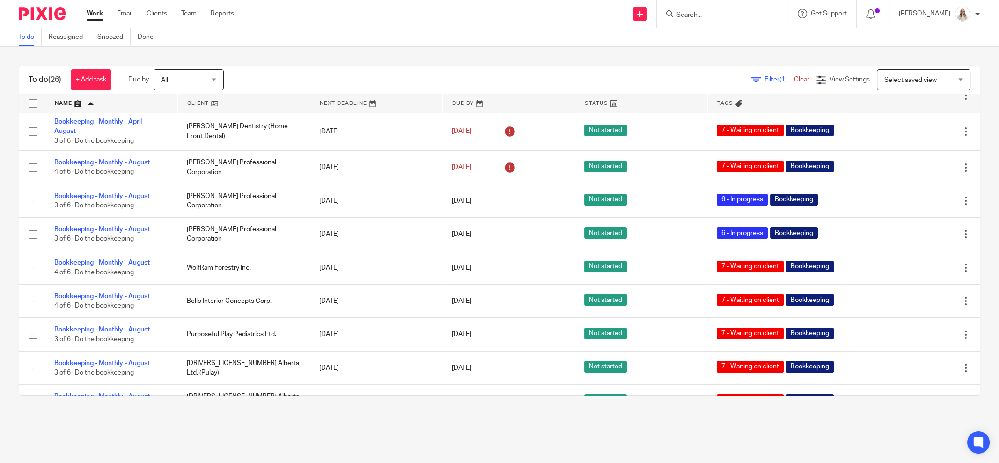
scroll to position [73, 0]
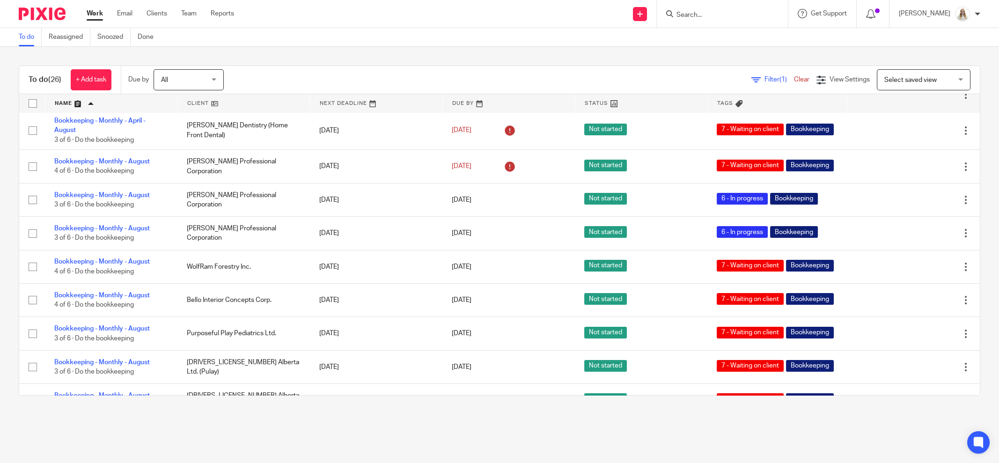
drag, startPoint x: 321, startPoint y: 28, endPoint x: 255, endPoint y: 63, distance: 74.8
click at [320, 27] on div "Send new email Create task Add client Request signature Get Support Contact Sup…" at bounding box center [623, 14] width 751 height 28
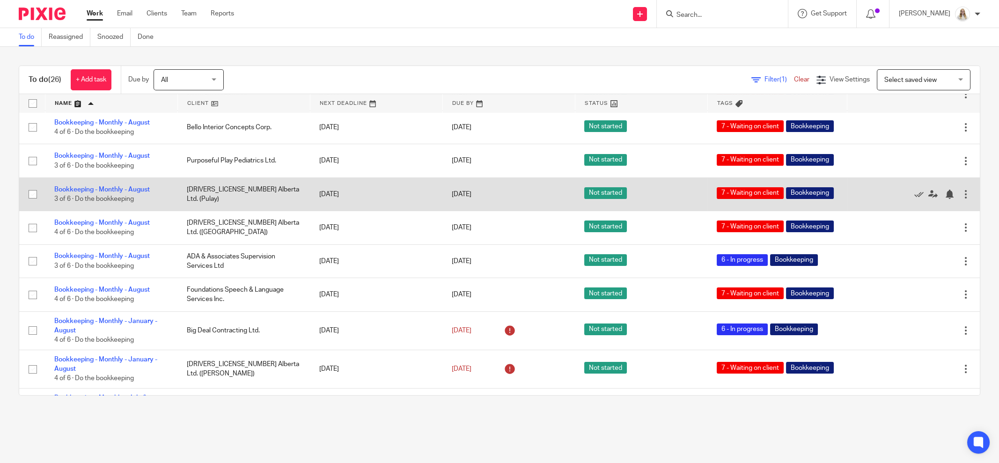
scroll to position [249, 0]
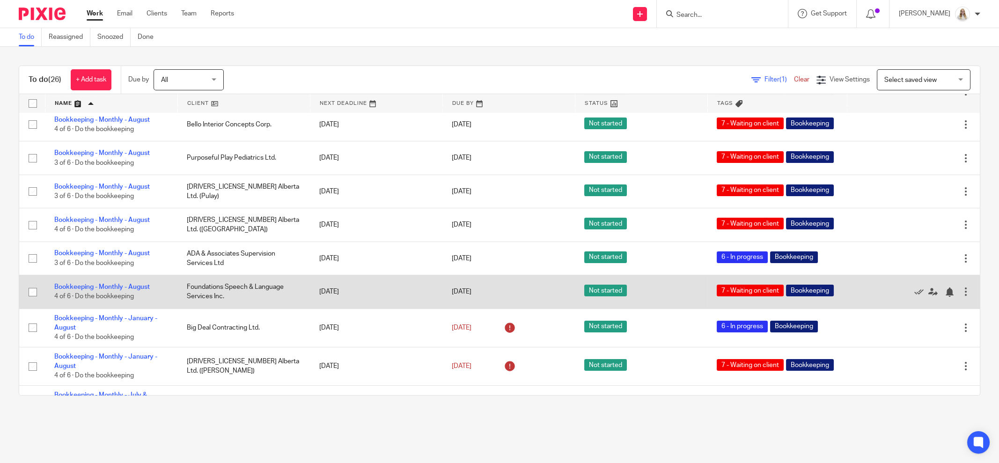
drag, startPoint x: 107, startPoint y: 316, endPoint x: 123, endPoint y: 313, distance: 16.2
click at [107, 290] on link "Bookkeeping - Monthly - August" at bounding box center [101, 287] width 95 height 7
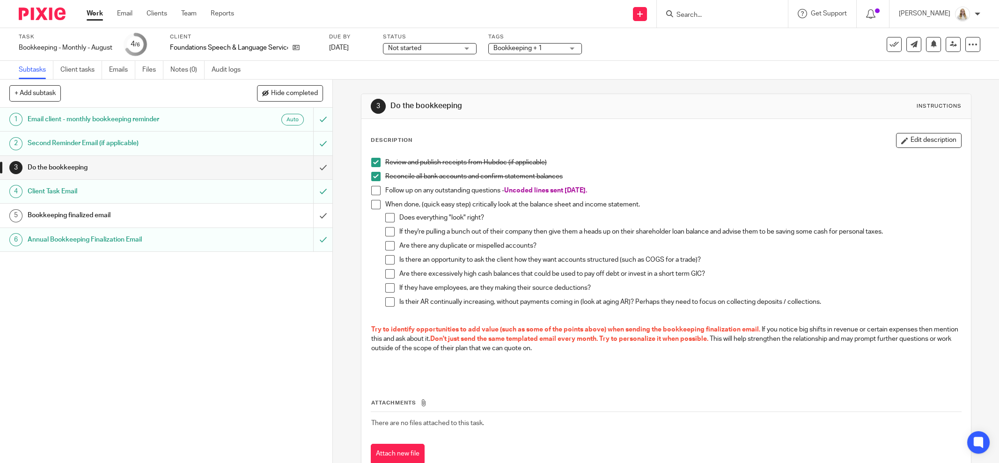
click at [92, 15] on link "Work" at bounding box center [95, 13] width 16 height 9
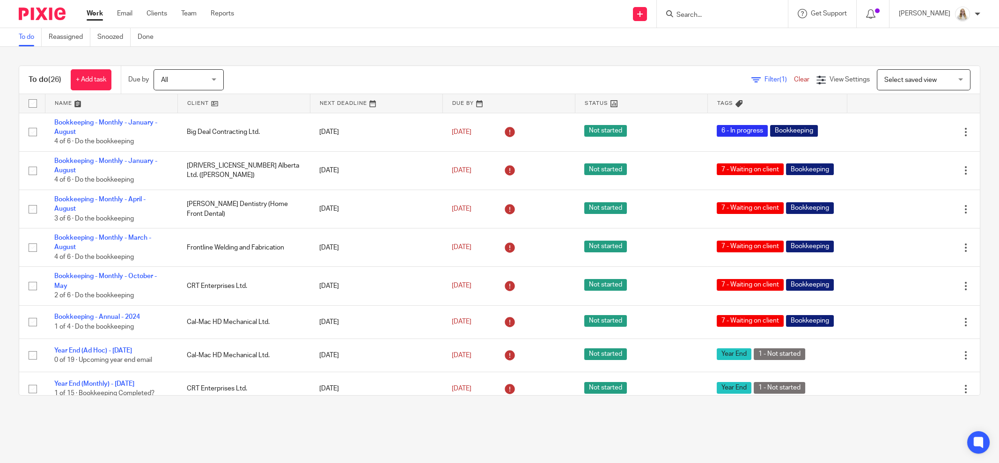
click at [77, 102] on link at bounding box center [111, 103] width 132 height 19
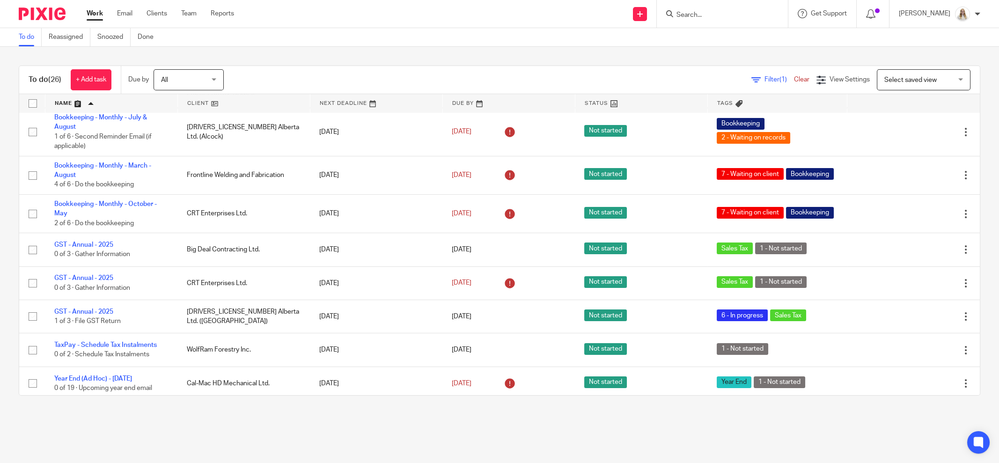
scroll to position [661, 0]
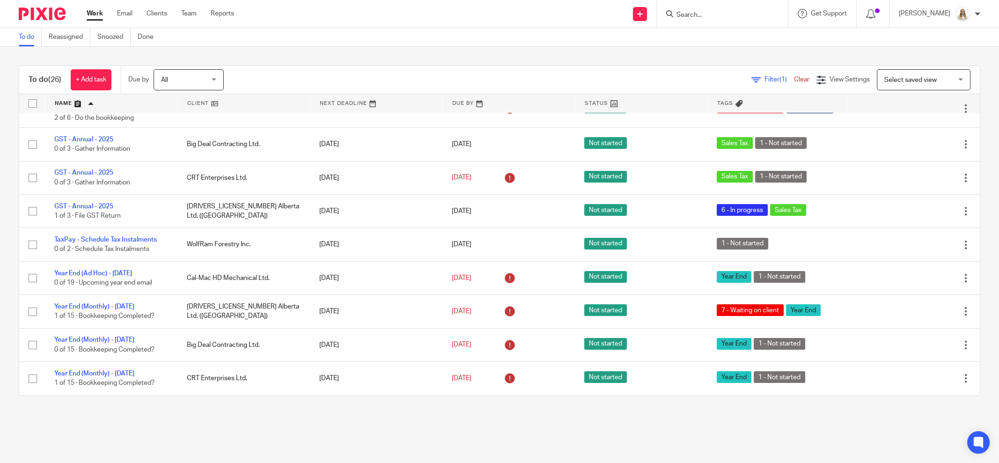
click at [805, 430] on main "To do Reassigned Snoozed Done To do (26) + Add task Due by All All [DATE] [DATE…" at bounding box center [499, 231] width 999 height 463
